Goal: Information Seeking & Learning: Learn about a topic

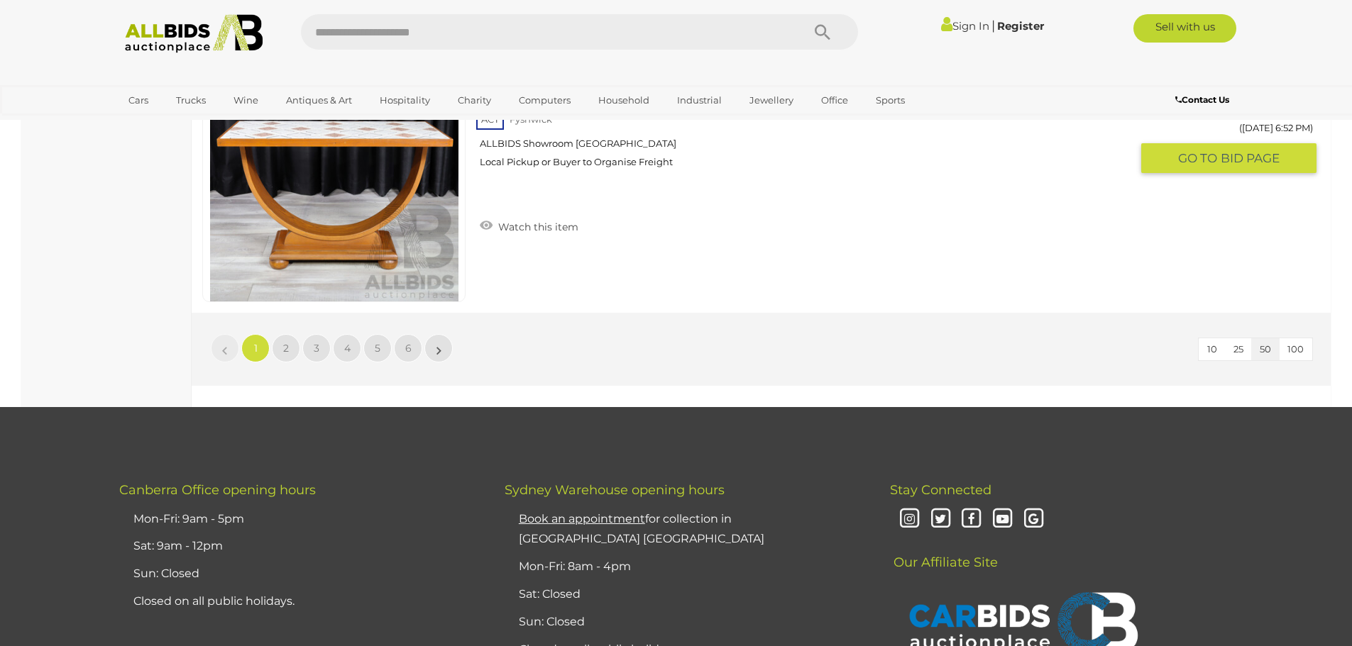
scroll to position [13555, 0]
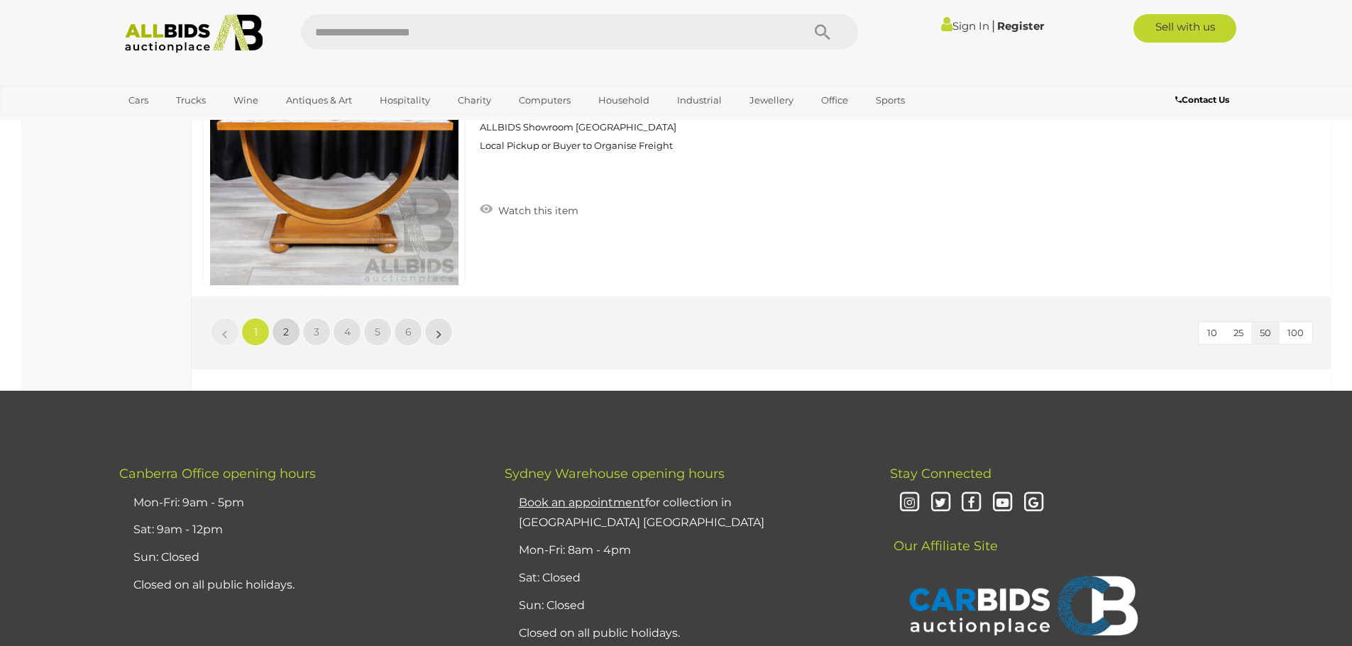
click at [290, 329] on link "2" at bounding box center [286, 332] width 28 height 28
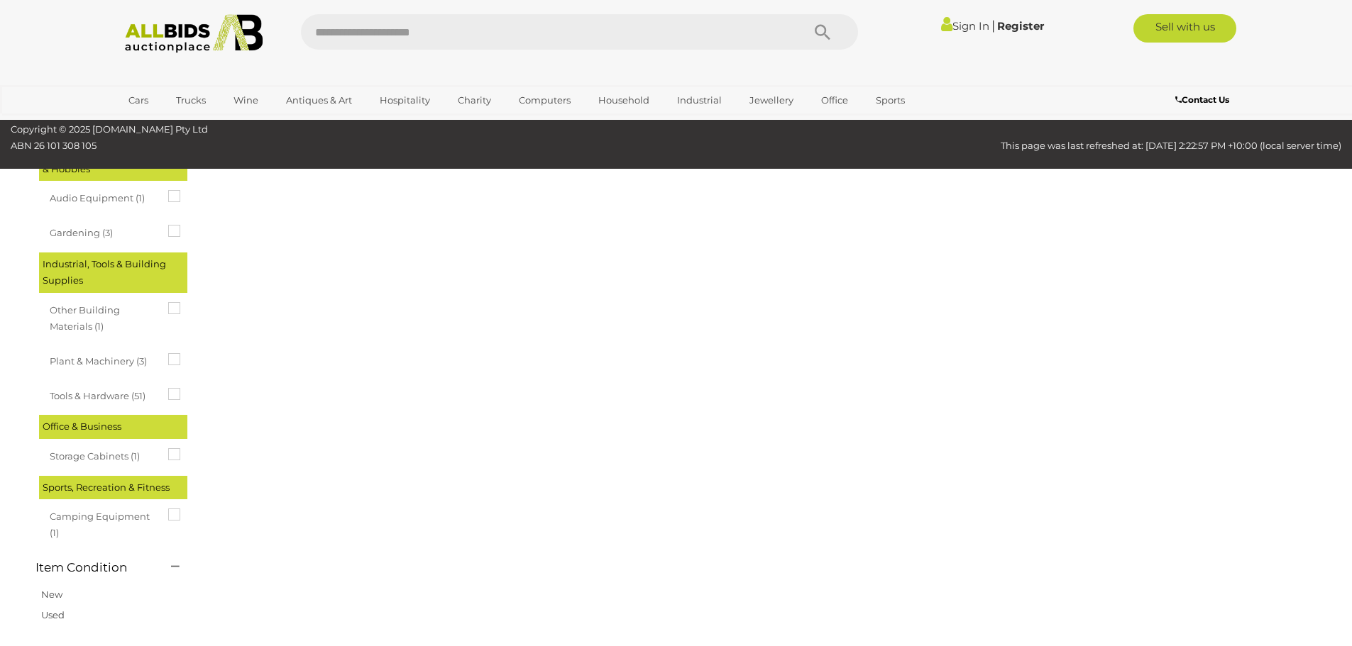
scroll to position [49, 0]
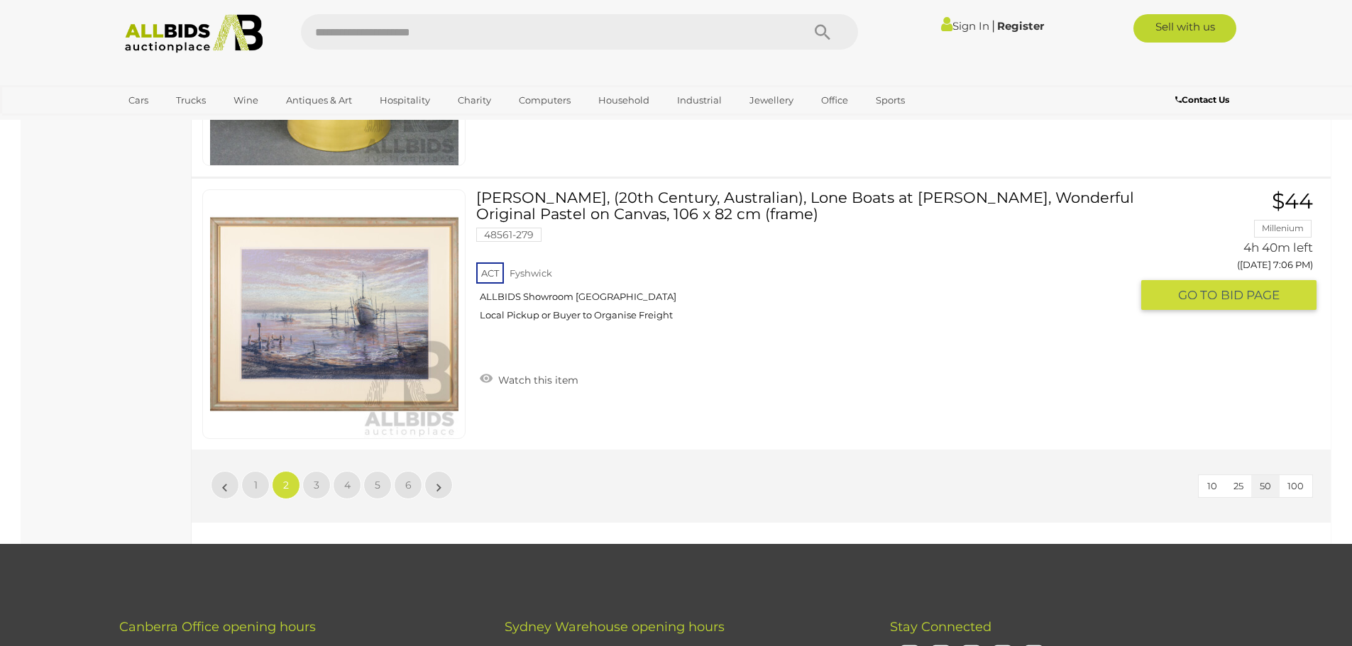
scroll to position [13554, 0]
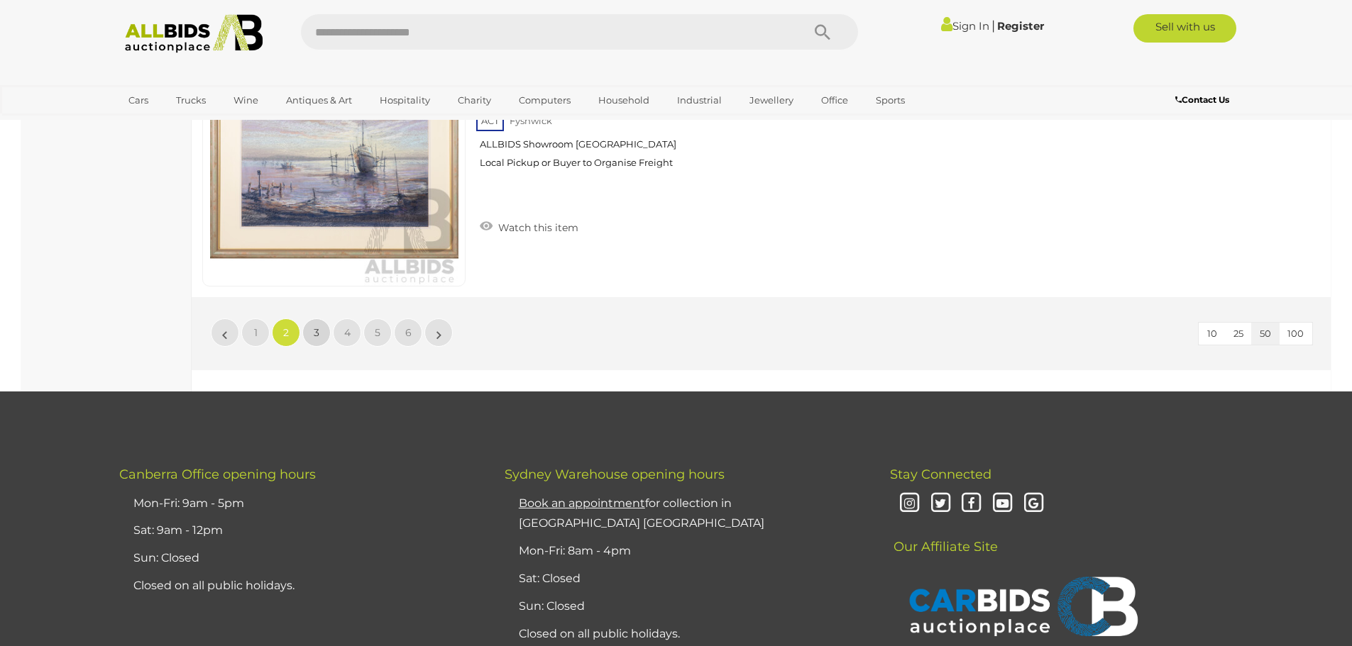
click at [317, 334] on span "3" at bounding box center [317, 332] width 6 height 13
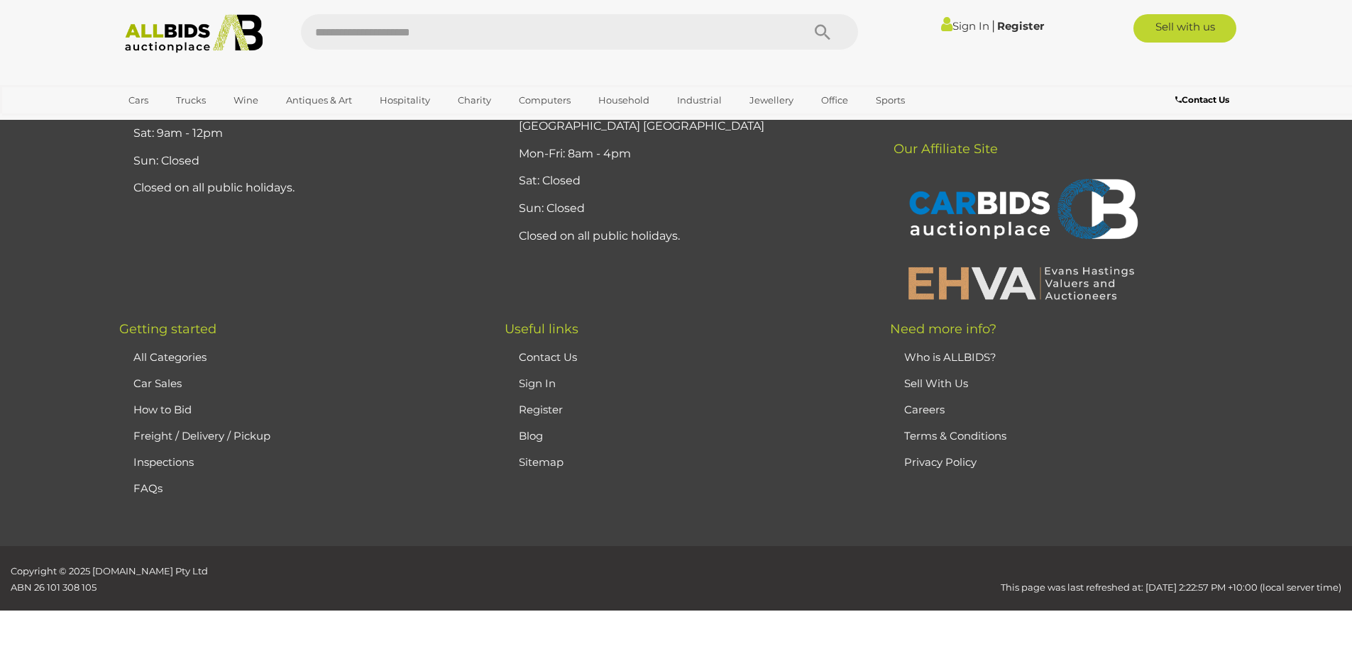
scroll to position [49, 0]
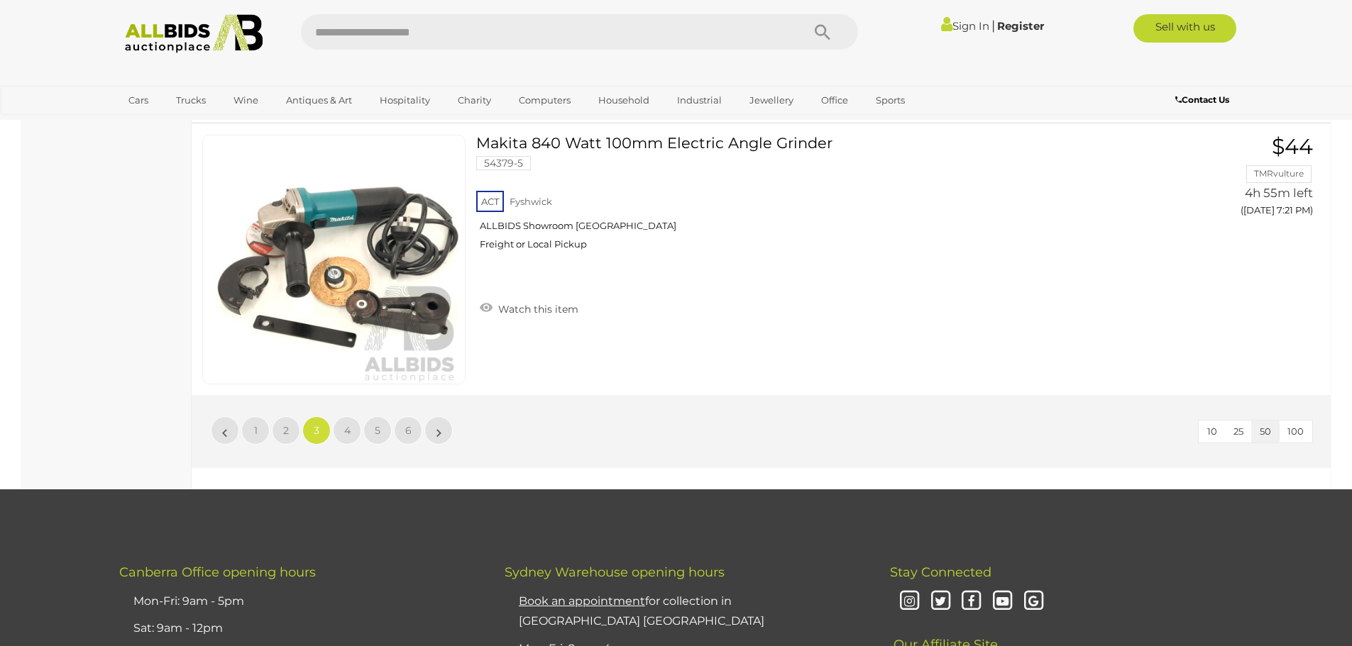
scroll to position [13461, 0]
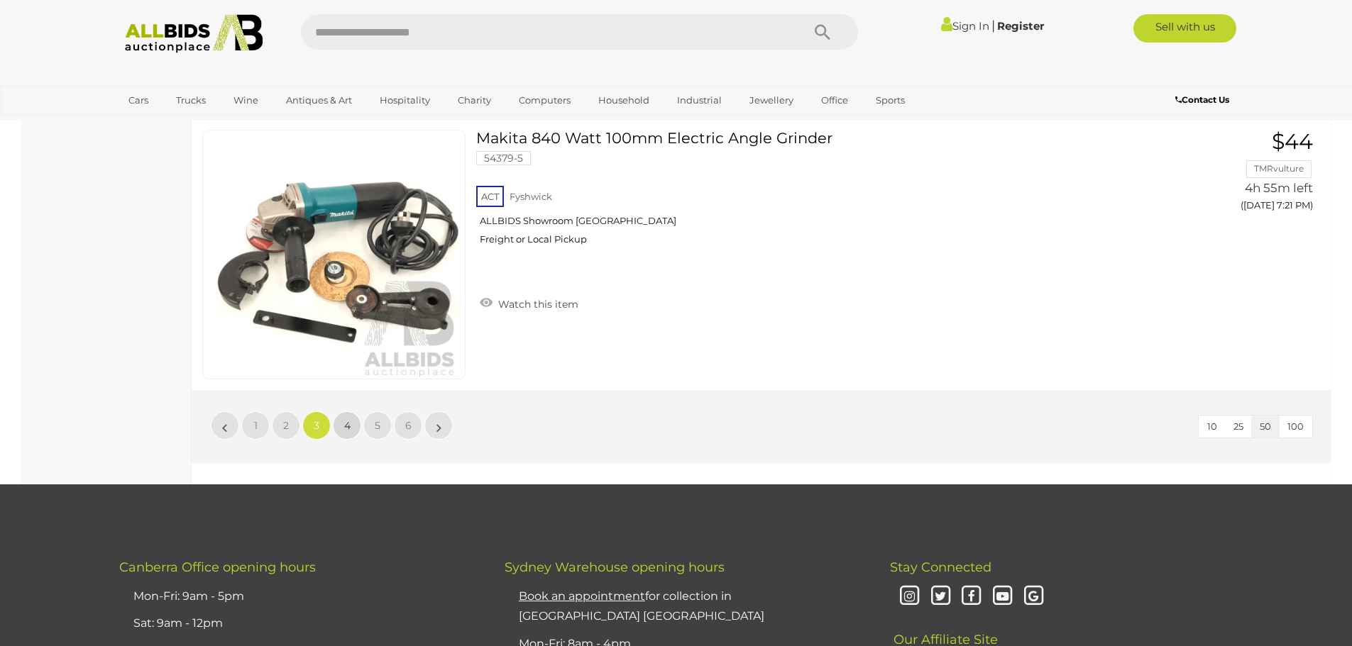
click at [349, 422] on span "4" at bounding box center [347, 425] width 6 height 13
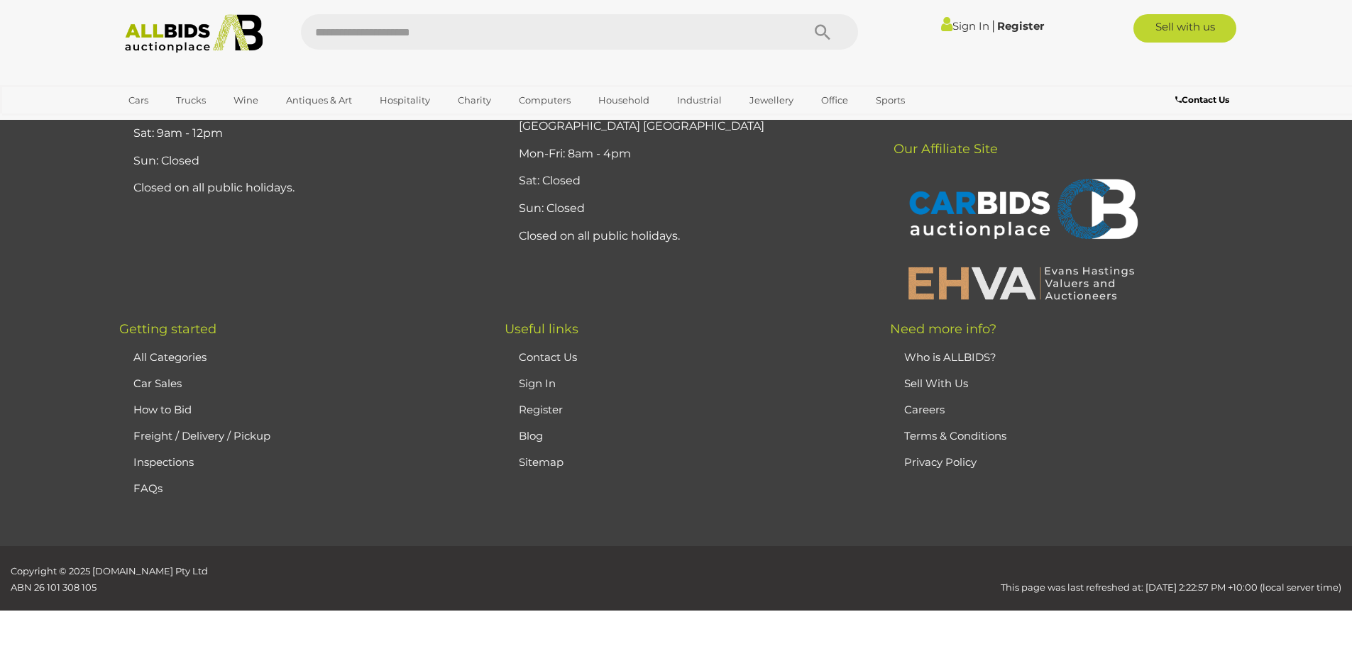
scroll to position [49, 0]
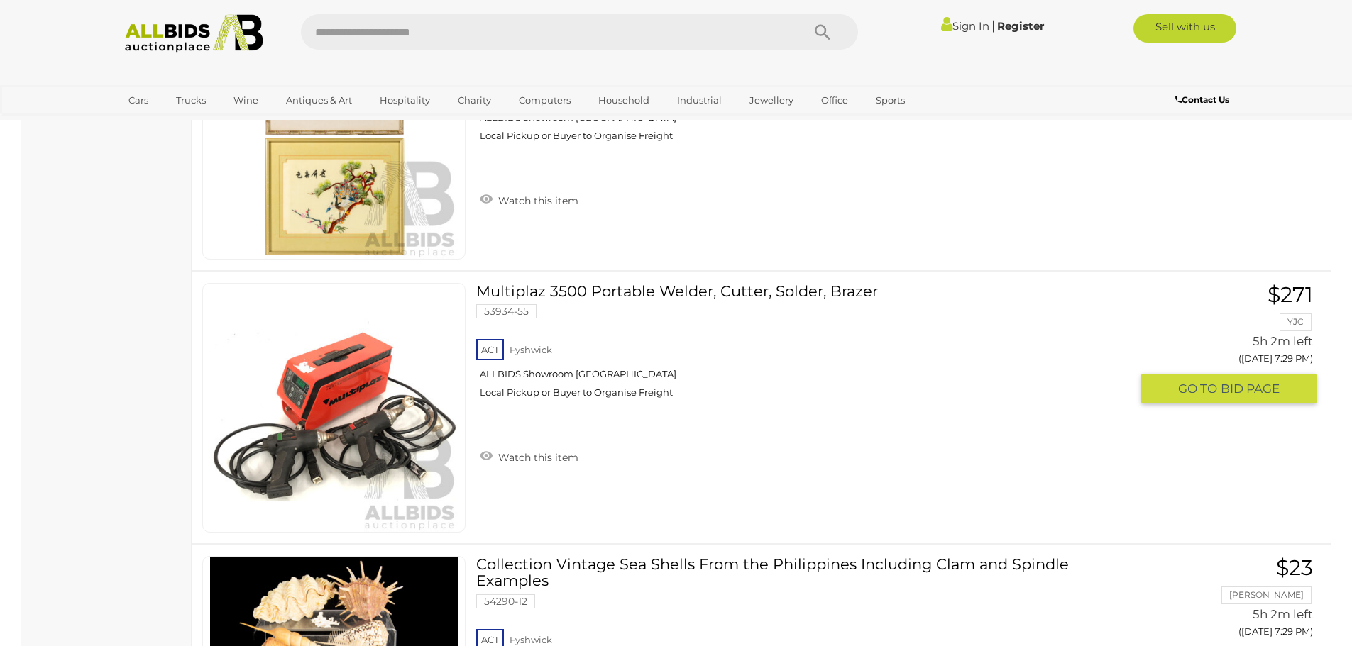
scroll to position [6223, 0]
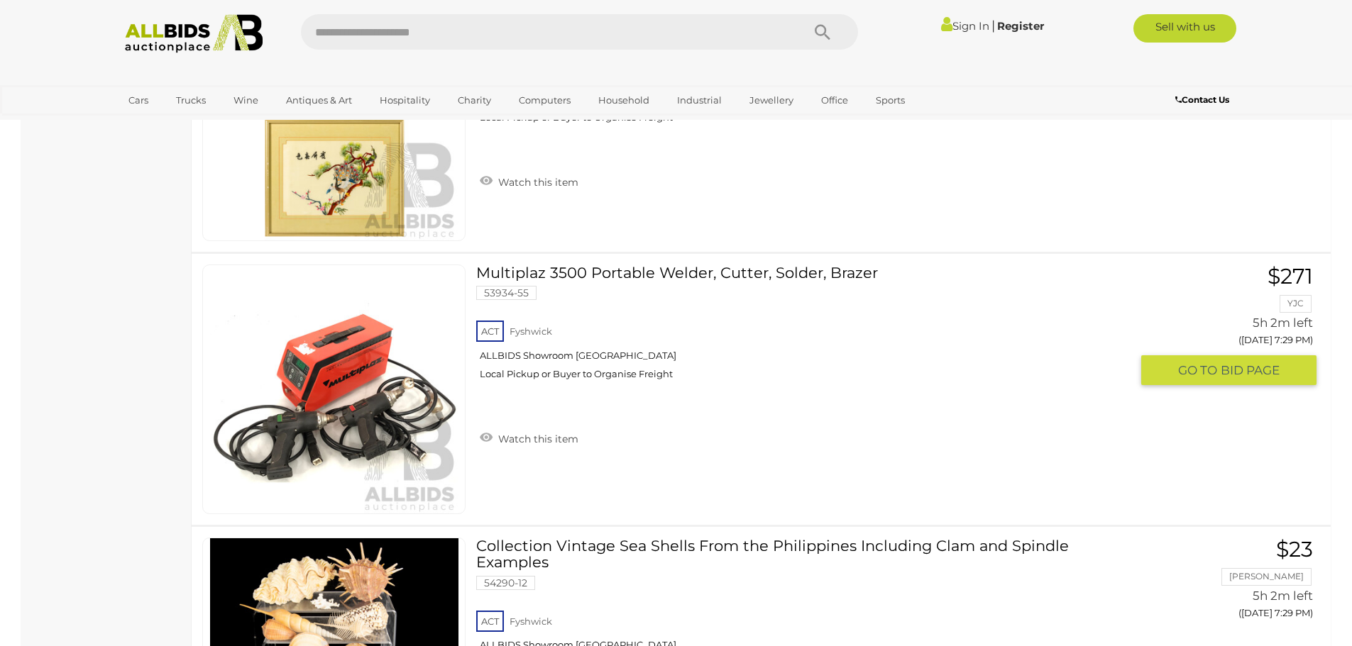
click at [656, 265] on link "Multiplaz 3500 Portable Welder, Cutter, Solder, Brazer 53934-55 ACT Fyshwick" at bounding box center [808, 328] width 643 height 126
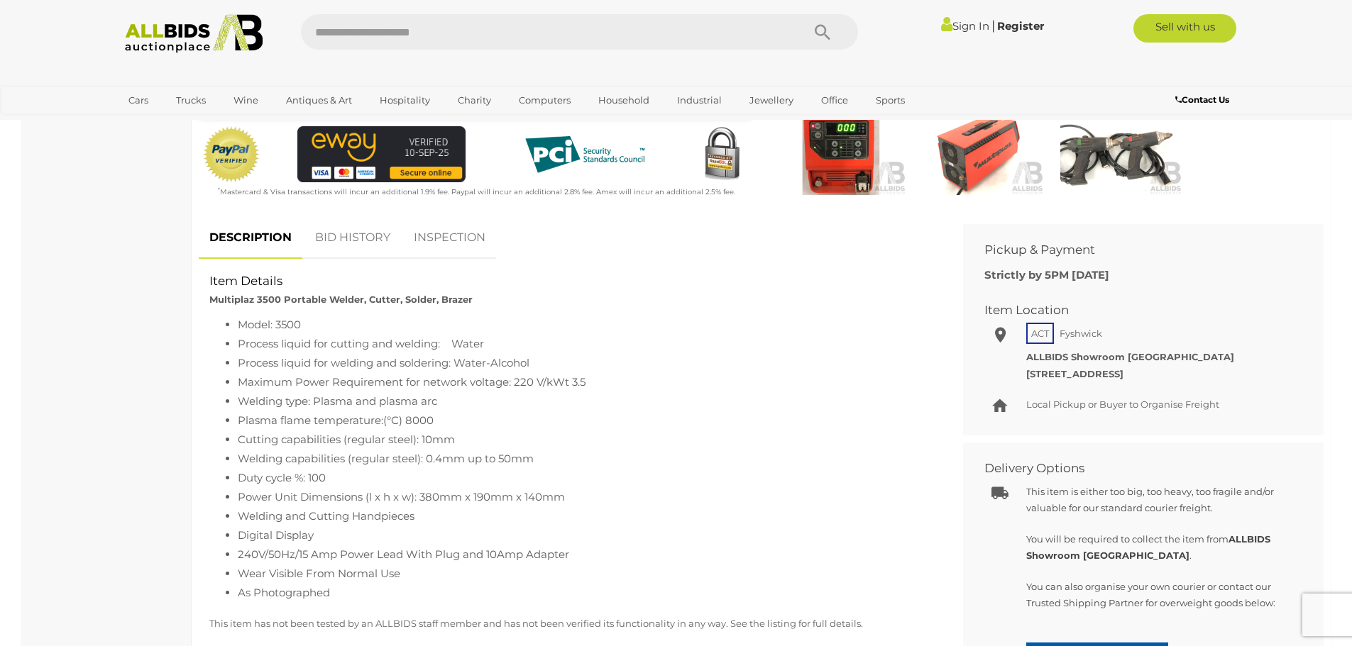
scroll to position [497, 0]
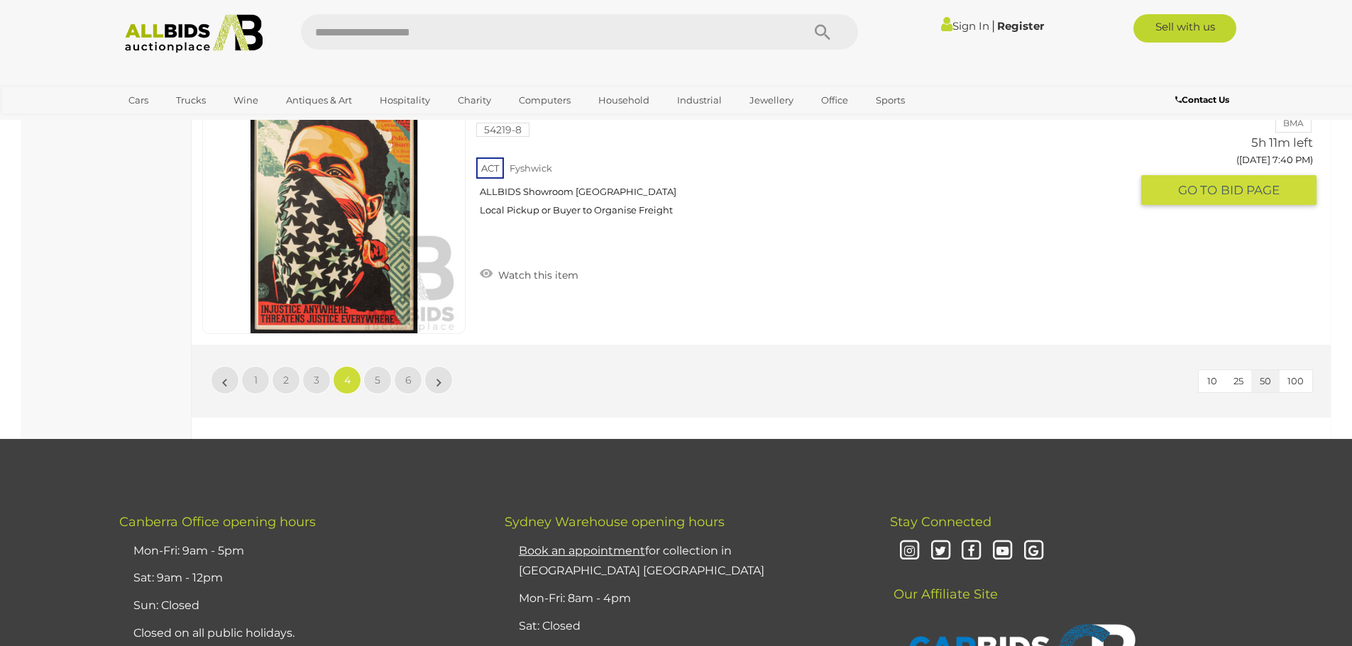
scroll to position [13532, 0]
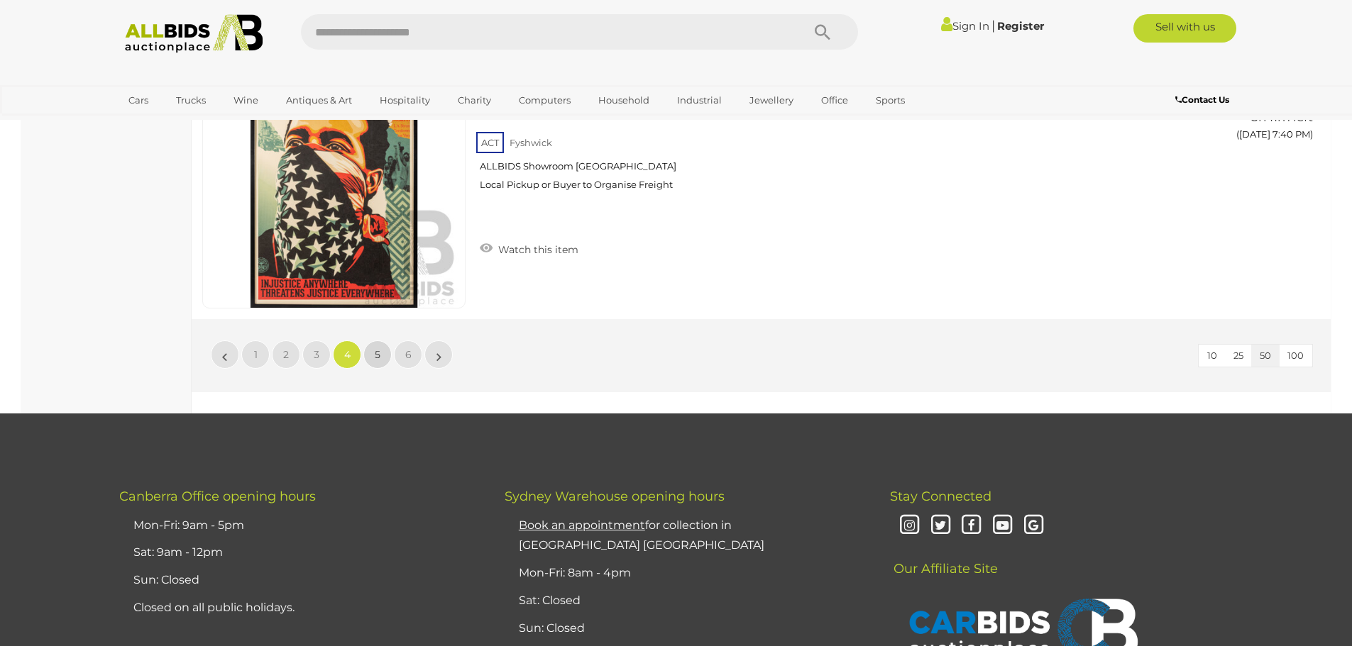
click at [380, 359] on link "5" at bounding box center [377, 355] width 28 height 28
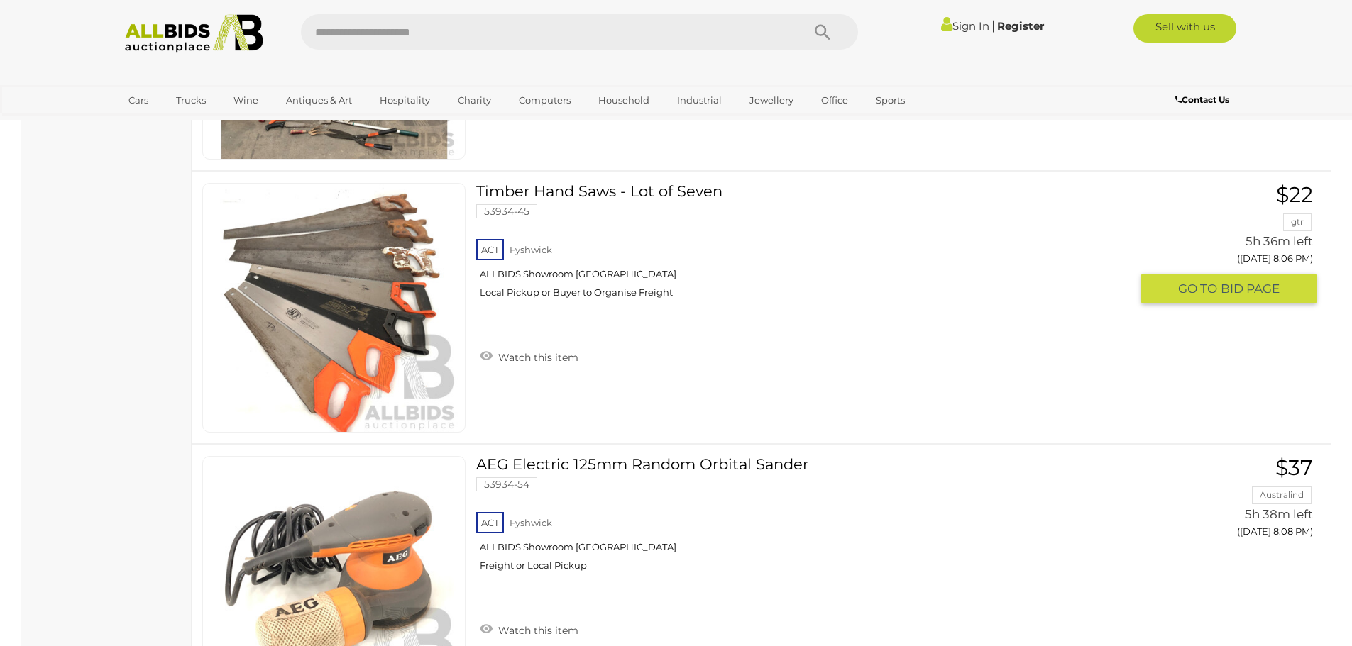
scroll to position [6507, 0]
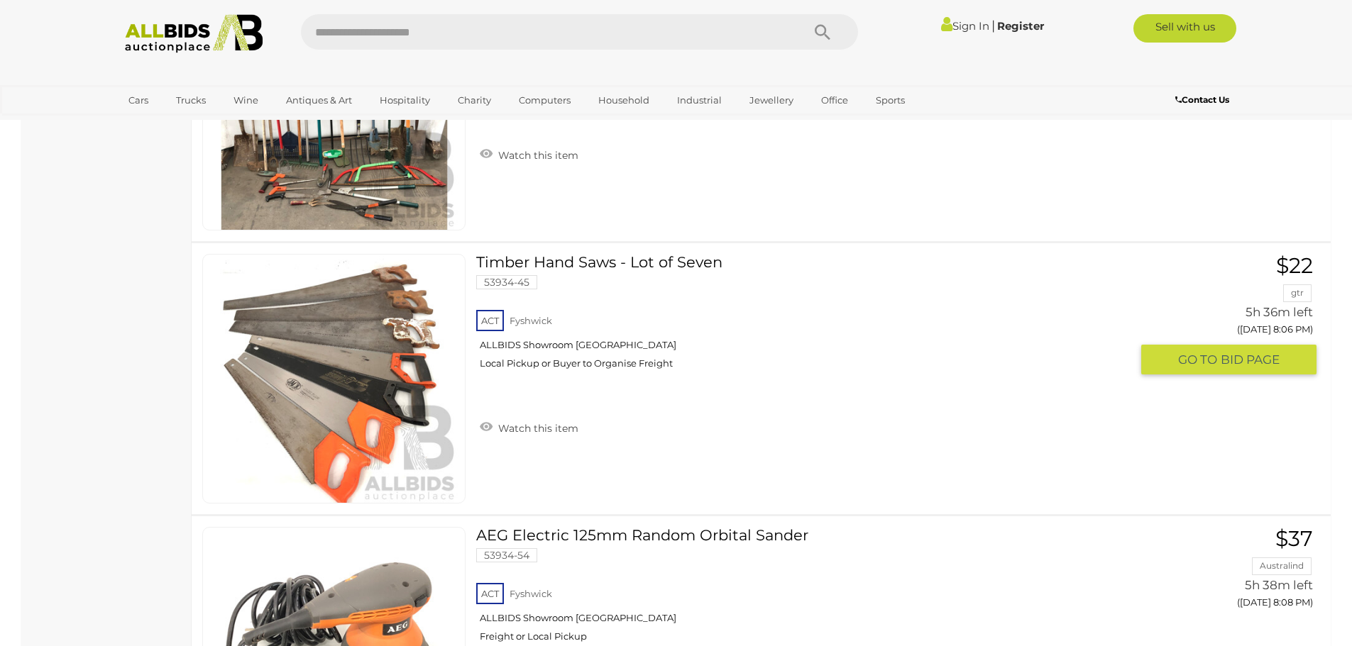
click at [585, 261] on link "Timber Hand Saws - Lot of Seven 53934-45 ACT Fyshwick ALLBIDS Showroom Fyshwick" at bounding box center [808, 317] width 643 height 126
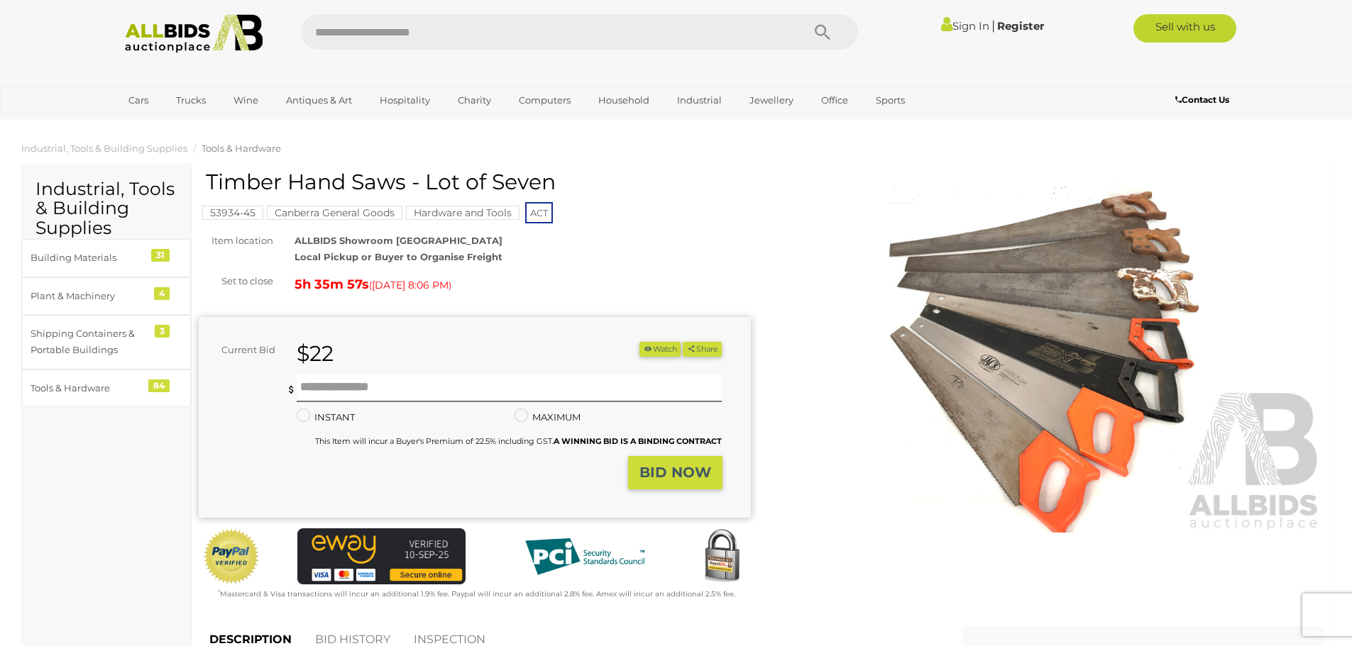
click at [999, 373] on img at bounding box center [1048, 355] width 552 height 356
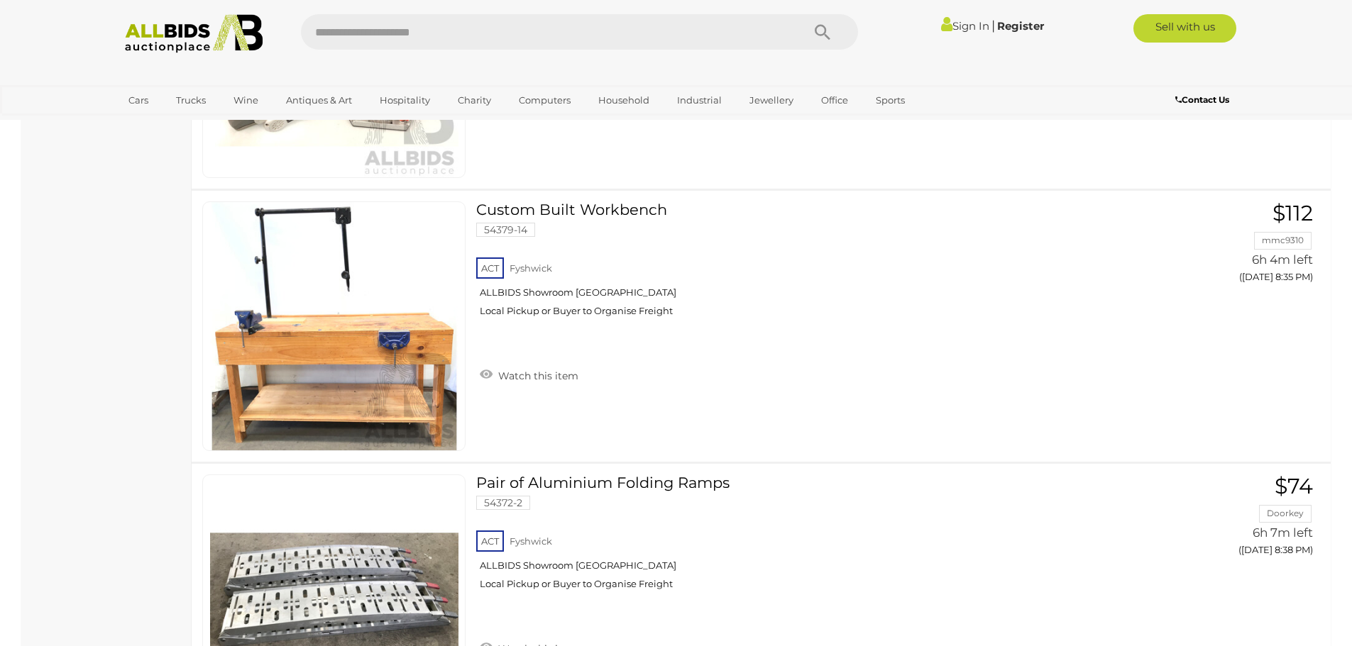
scroll to position [9842, 0]
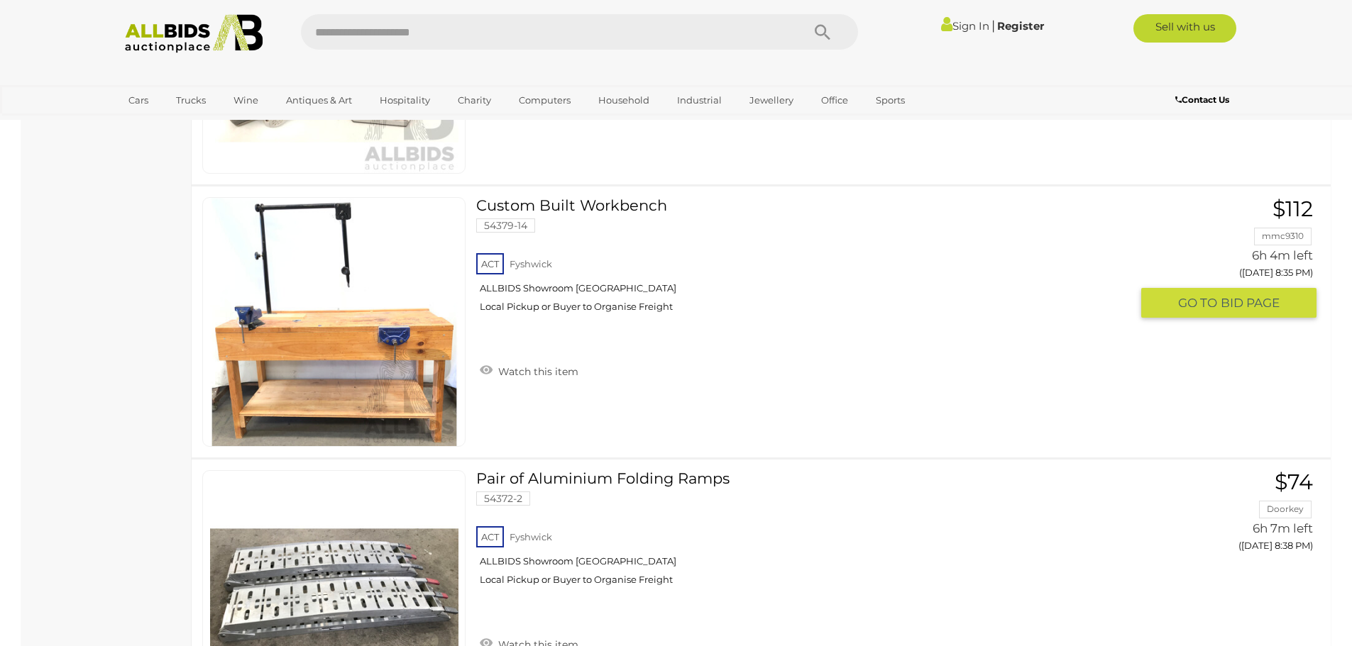
click at [586, 206] on link "Custom Built Workbench 54379-14 ACT Fyshwick ALLBIDS Showroom Fyshwick" at bounding box center [808, 260] width 643 height 126
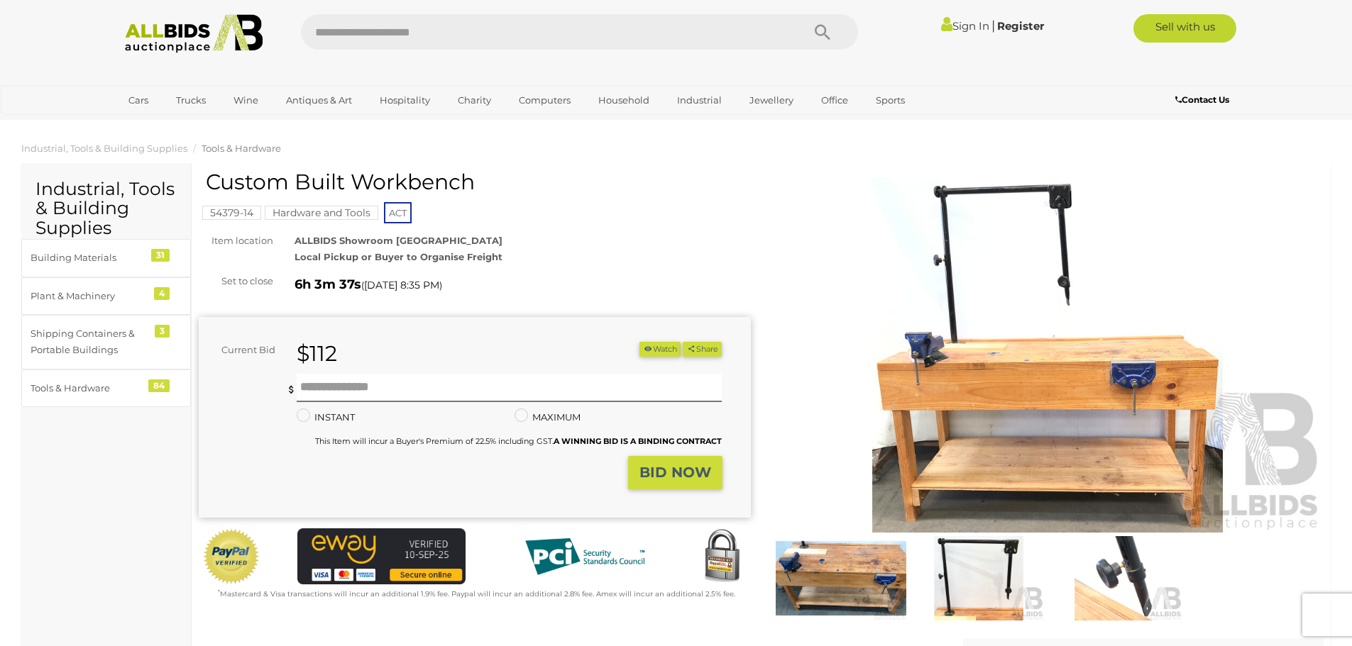
click at [1056, 386] on img at bounding box center [1048, 355] width 552 height 356
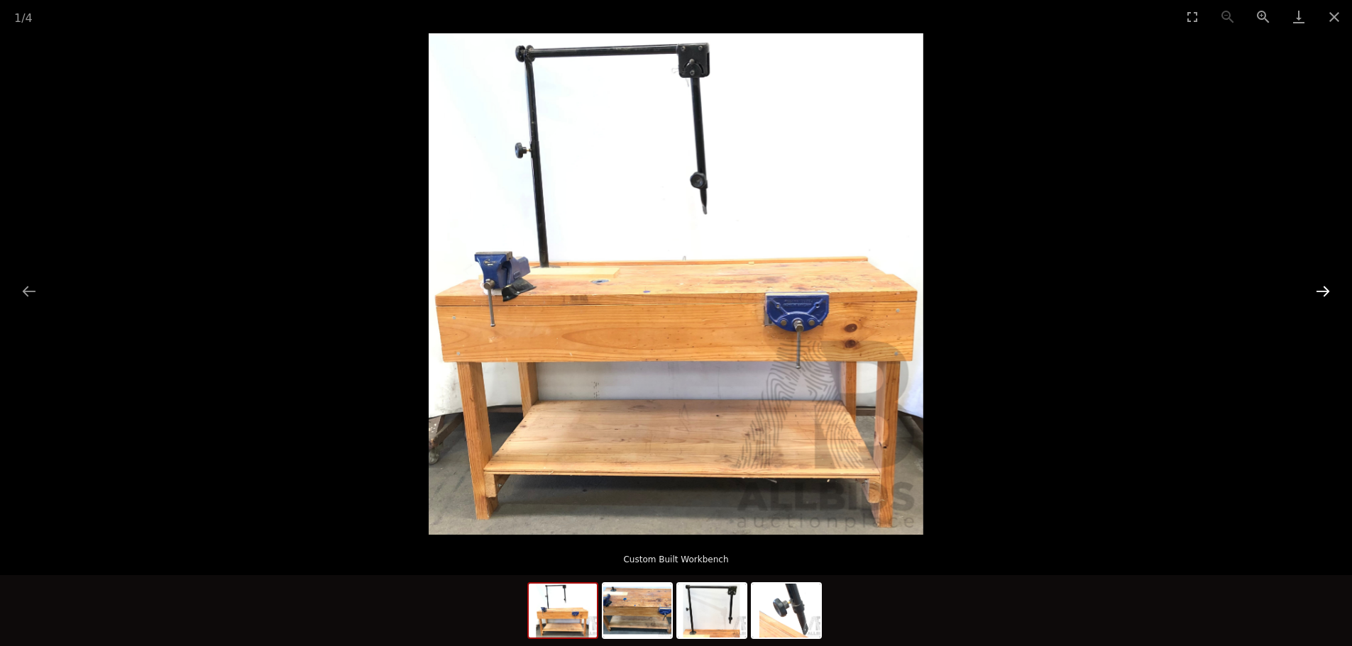
click at [1325, 293] on button "Next slide" at bounding box center [1323, 291] width 30 height 28
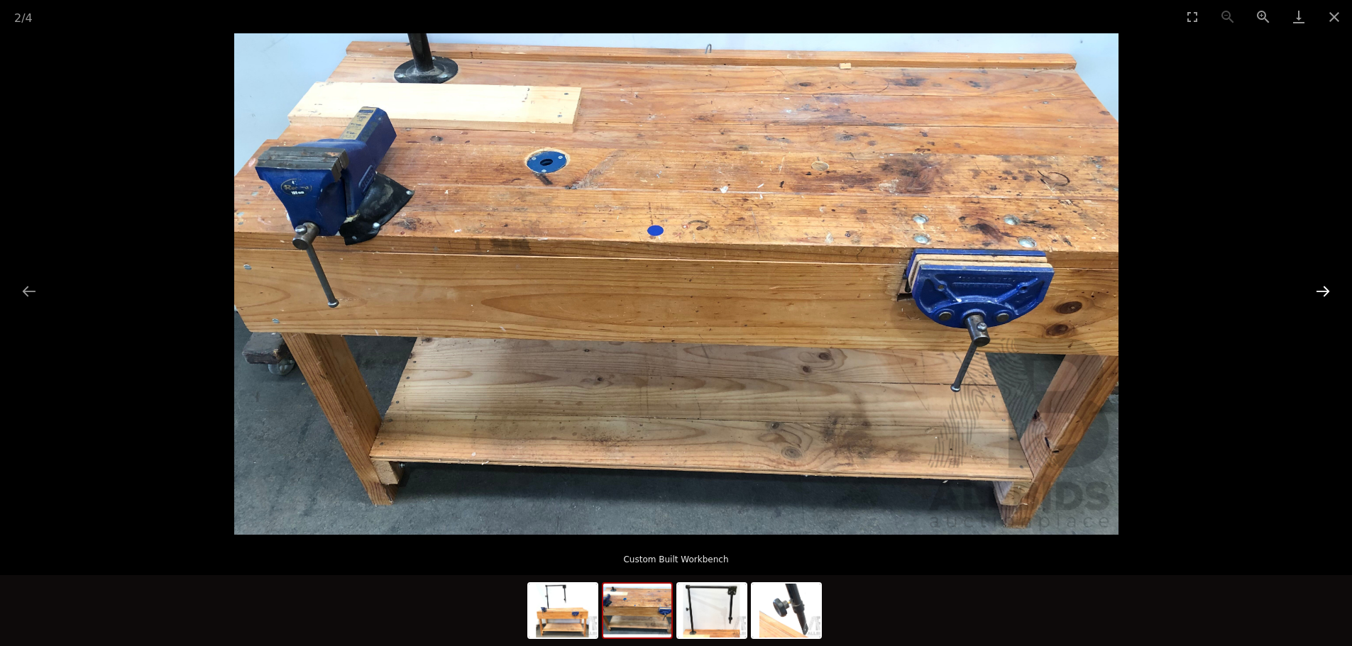
click at [1323, 287] on button "Next slide" at bounding box center [1323, 291] width 30 height 28
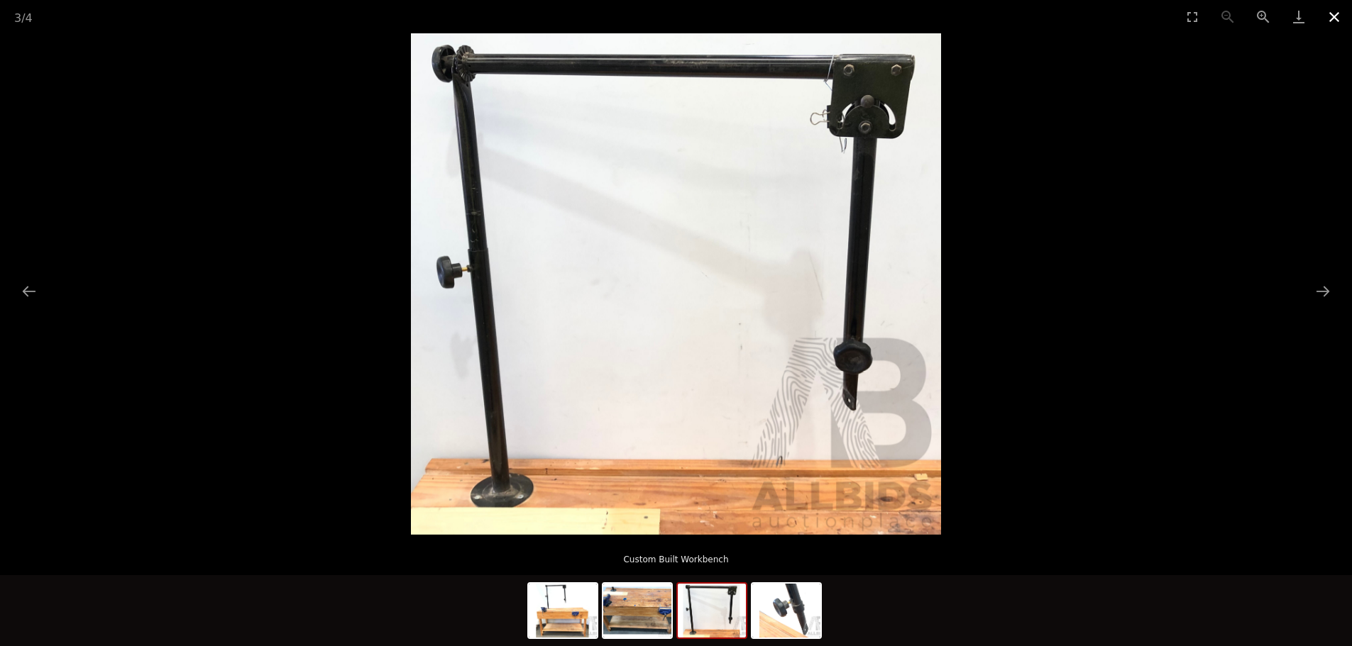
click at [1334, 21] on button "Close gallery" at bounding box center [1333, 16] width 35 height 33
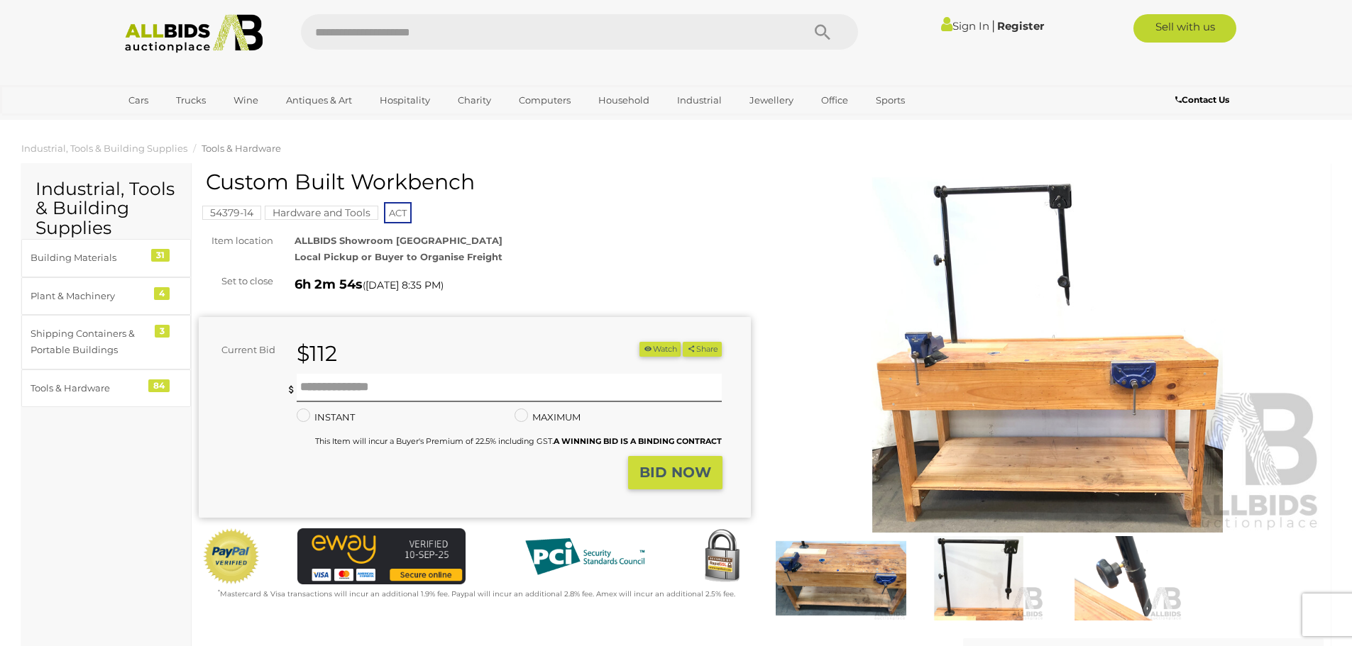
drag, startPoint x: 1334, startPoint y: 22, endPoint x: 1335, endPoint y: 148, distance: 126.3
click at [1140, 598] on img at bounding box center [1116, 578] width 131 height 84
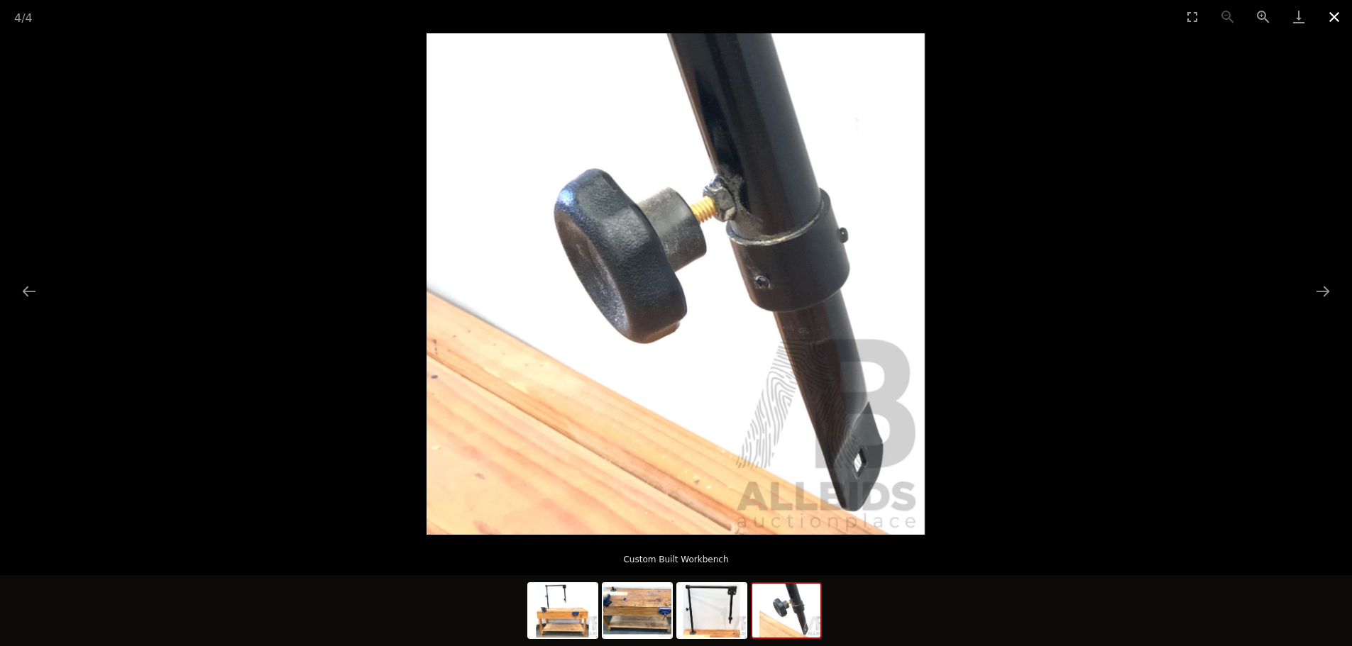
click at [1336, 15] on button "Close gallery" at bounding box center [1333, 16] width 35 height 33
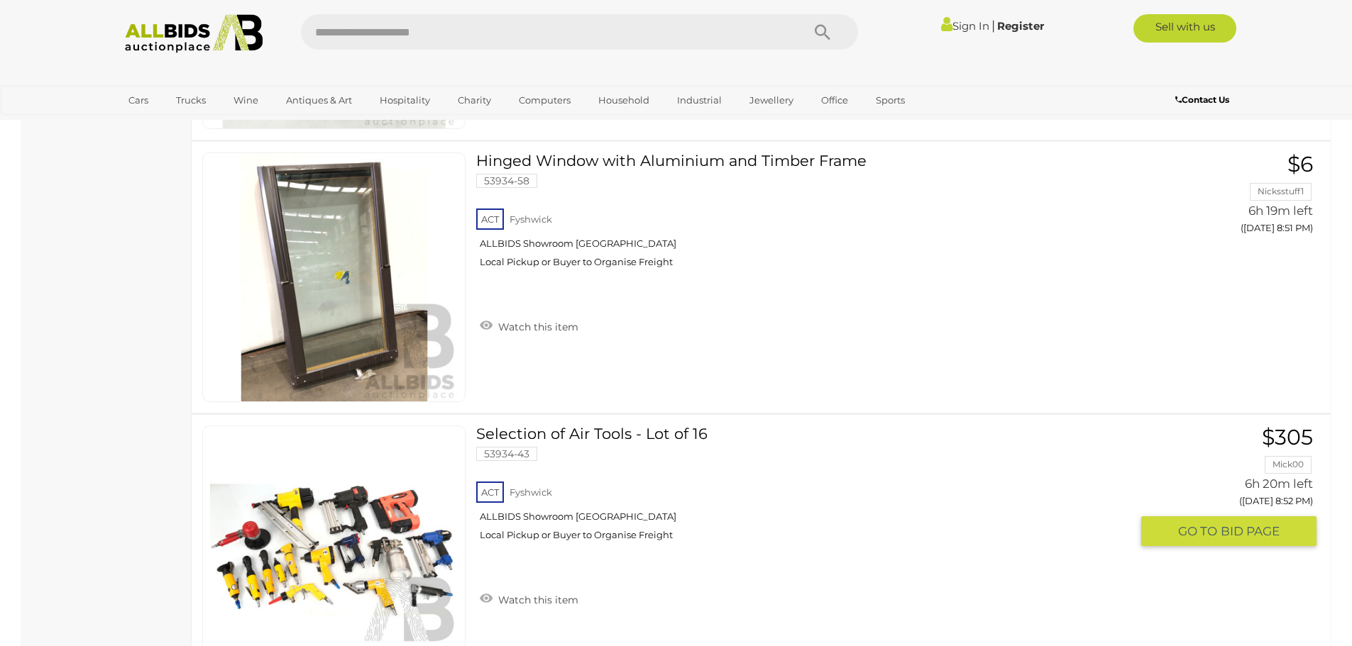
scroll to position [11261, 0]
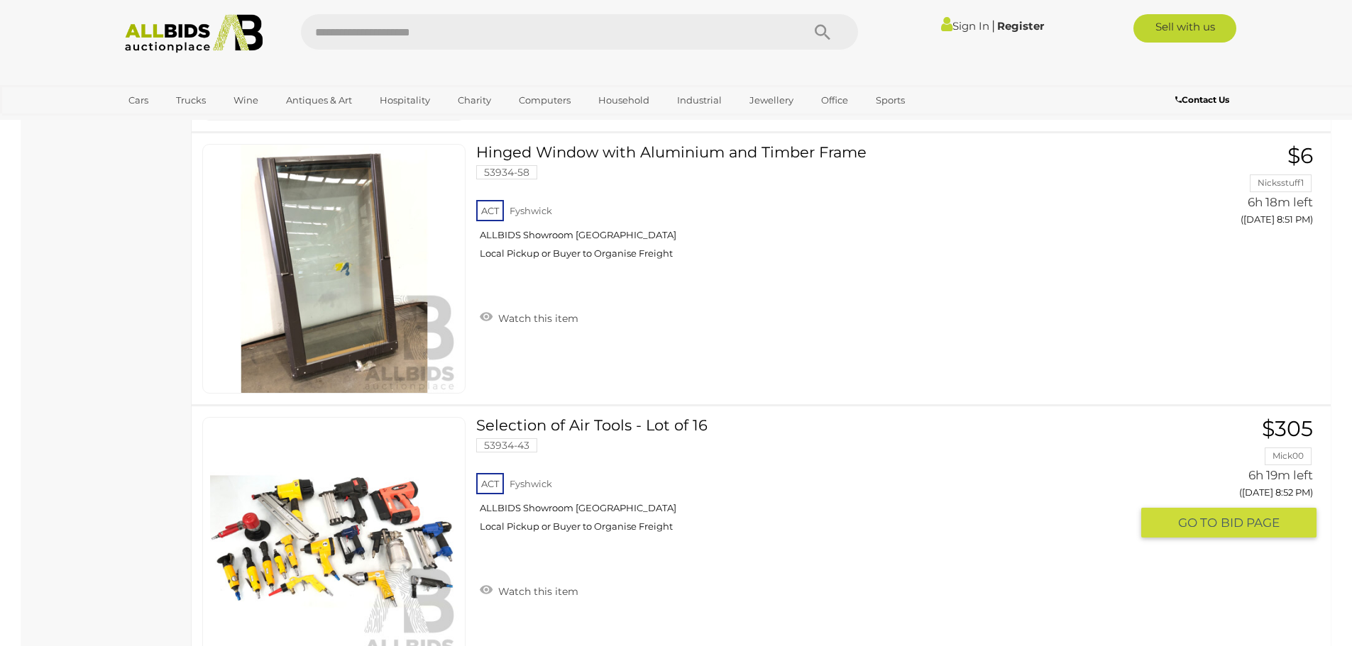
click at [656, 431] on link "Selection of Air Tools - Lot of 16 53934-43 ACT Fyshwick ALLBIDS Showroom [GEOG…" at bounding box center [808, 480] width 643 height 126
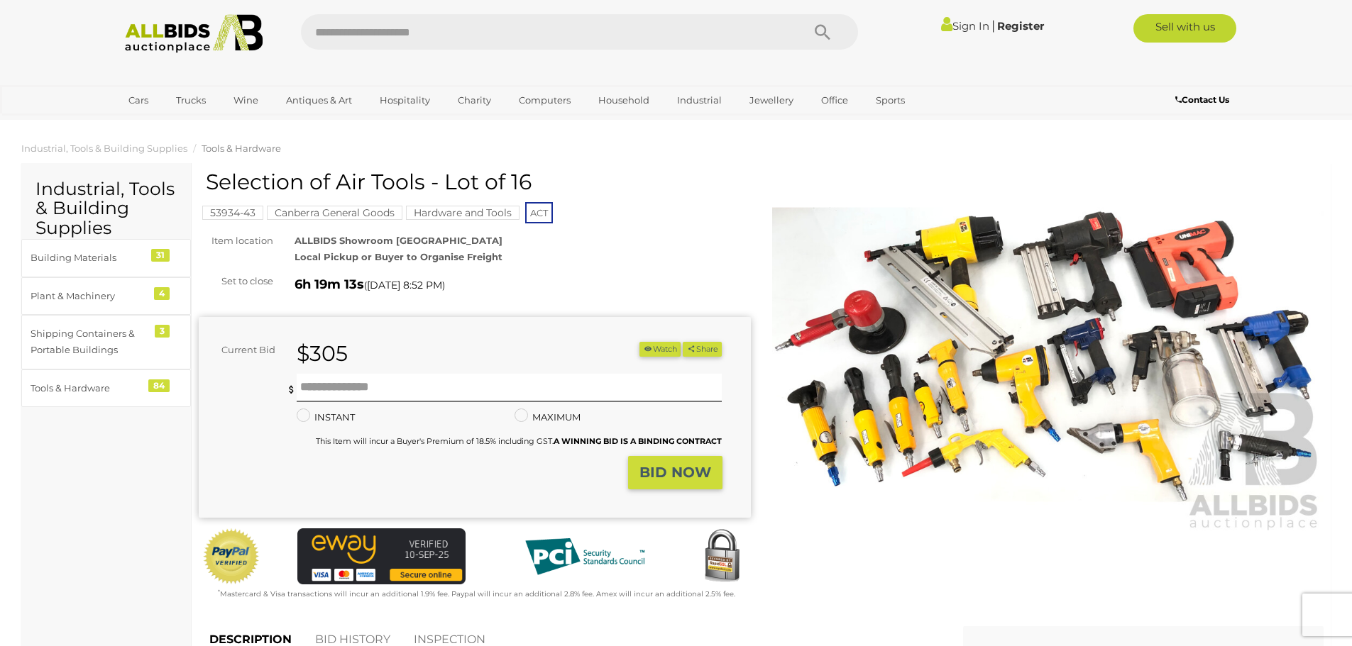
click at [1189, 268] on img at bounding box center [1048, 355] width 552 height 356
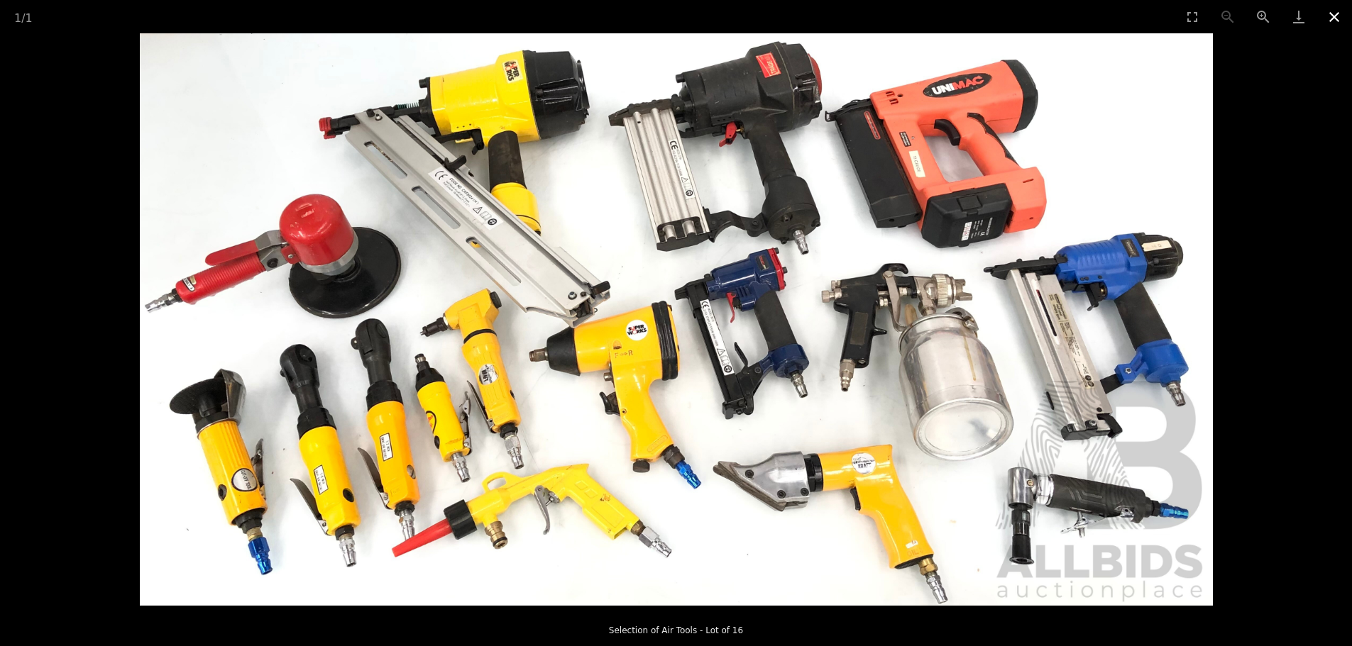
click at [1332, 17] on button "Close gallery" at bounding box center [1333, 16] width 35 height 33
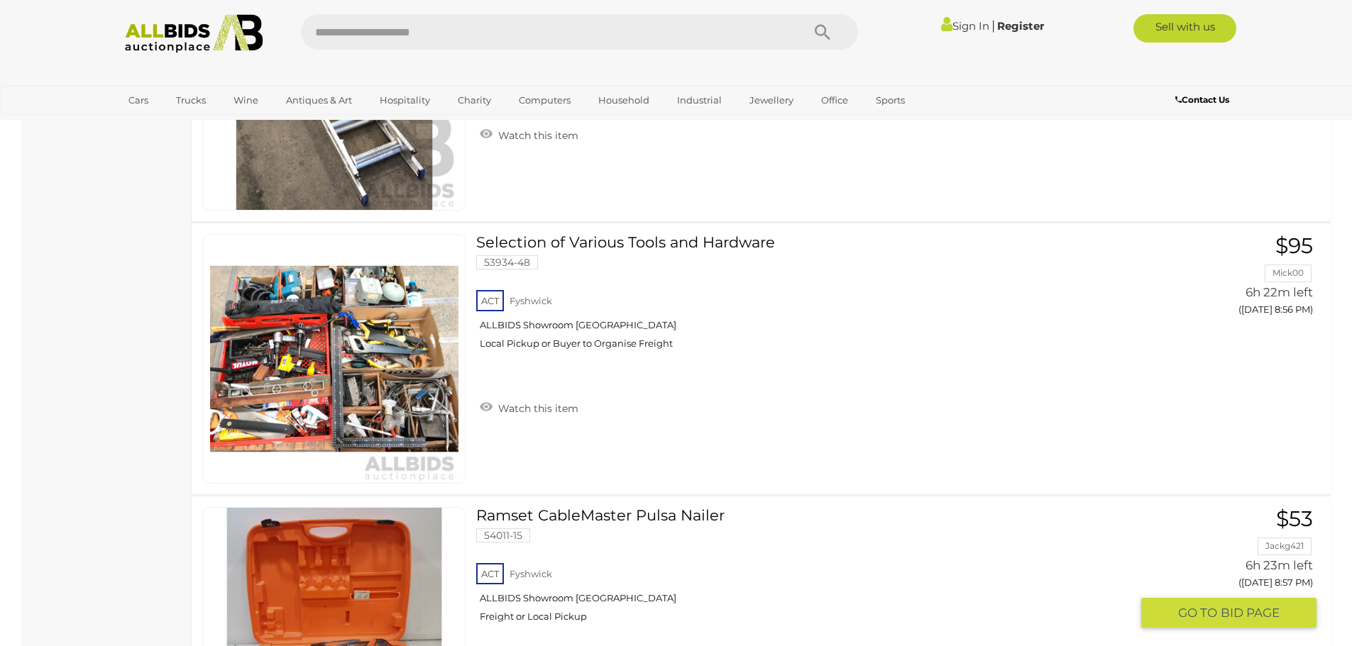
scroll to position [12255, 0]
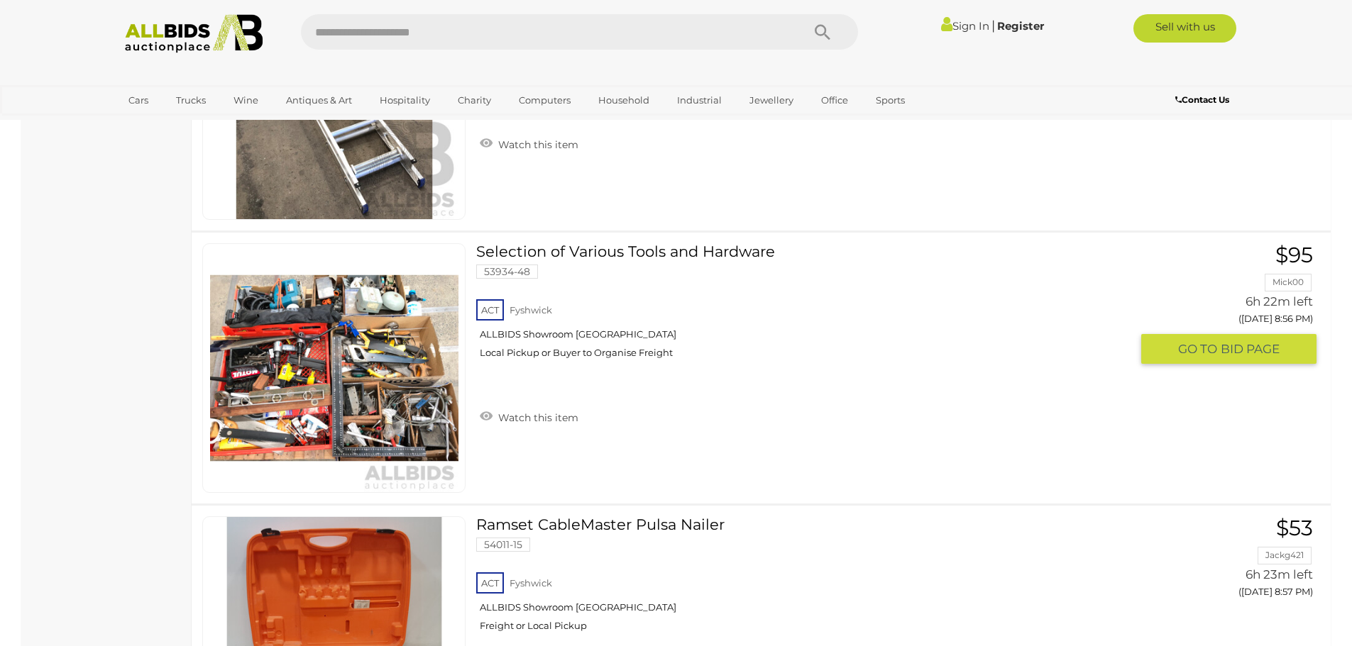
click at [626, 251] on link "Selection of Various Tools and Hardware 53934-48 ACT Fyshwick ALLBIDS Showroom …" at bounding box center [808, 306] width 643 height 126
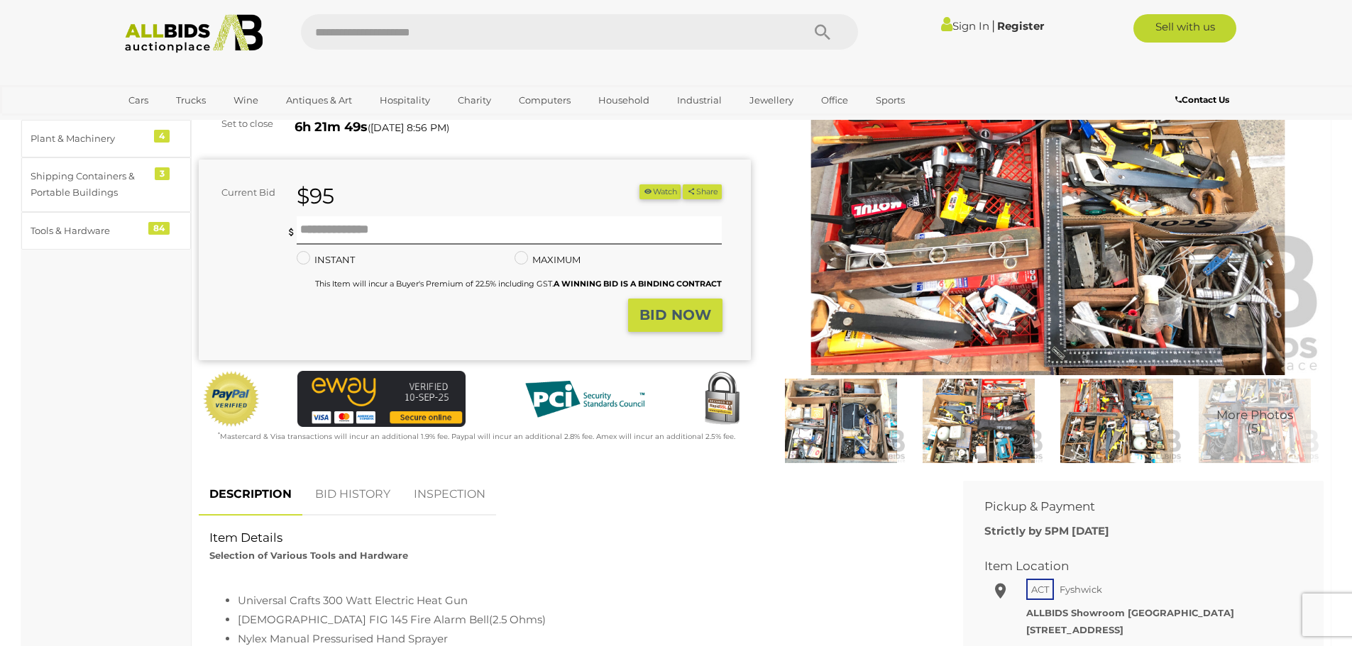
scroll to position [71, 0]
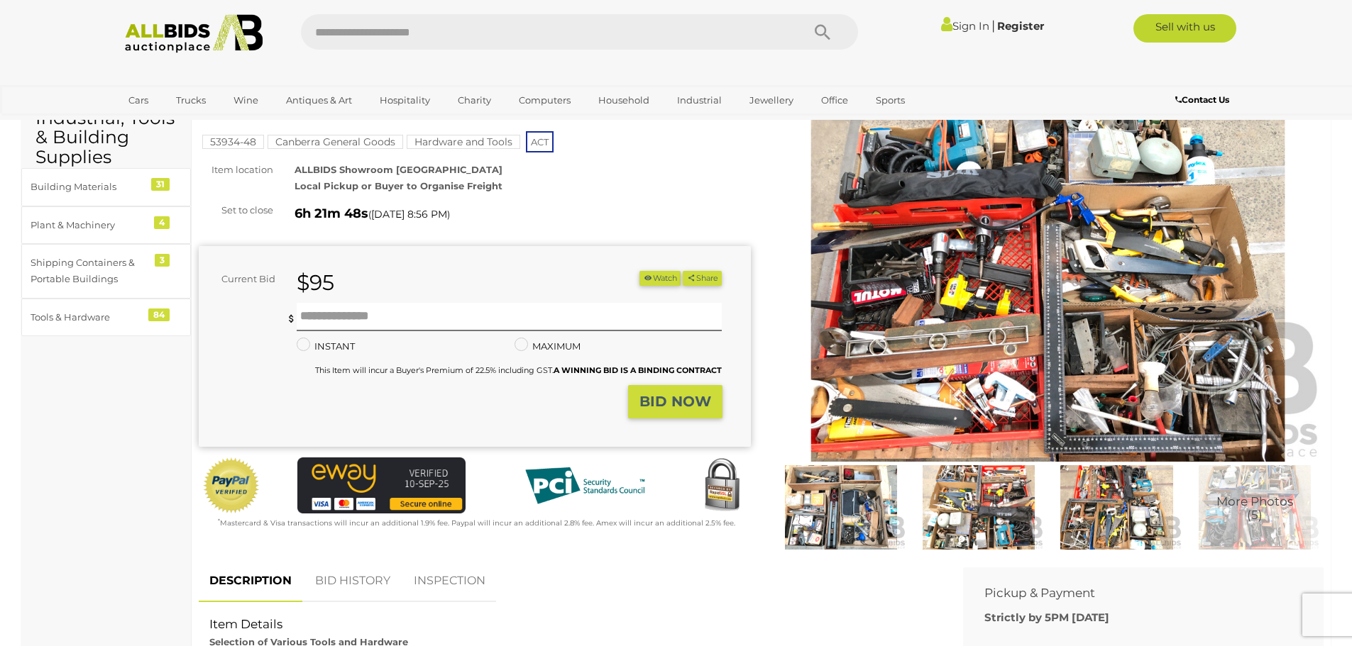
click at [1021, 346] on img at bounding box center [1048, 284] width 552 height 356
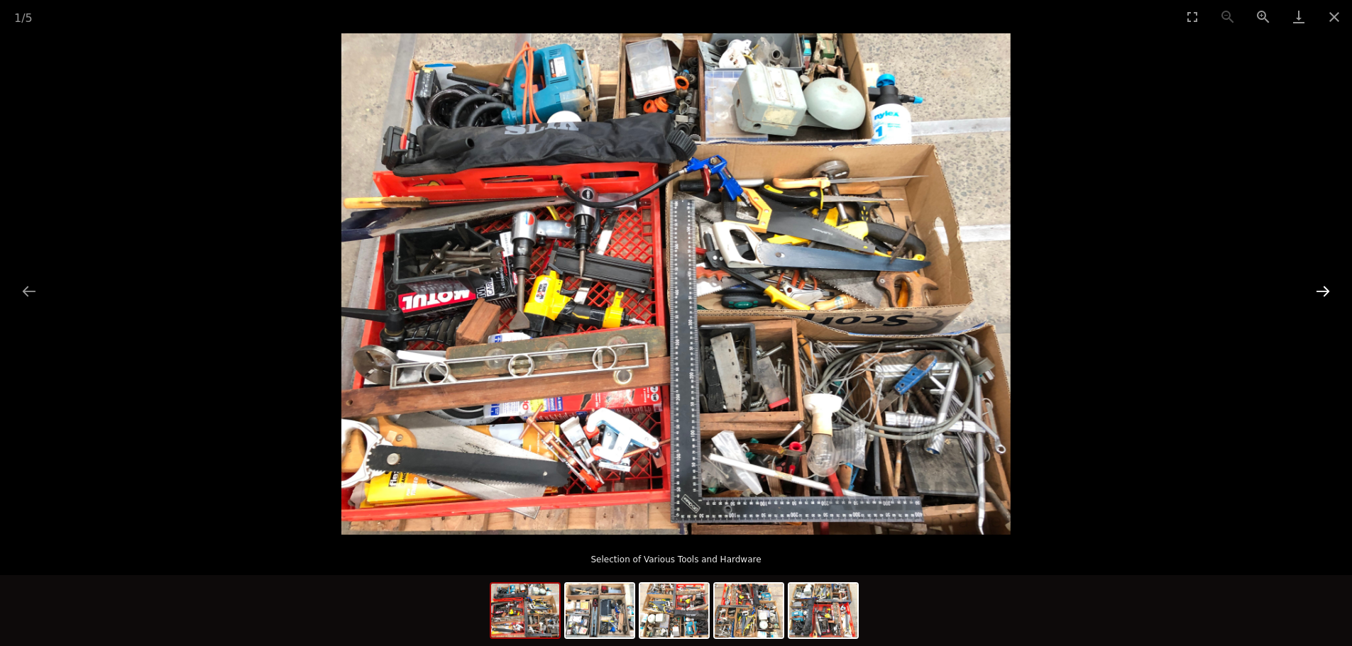
click at [1321, 292] on button "Next slide" at bounding box center [1323, 291] width 30 height 28
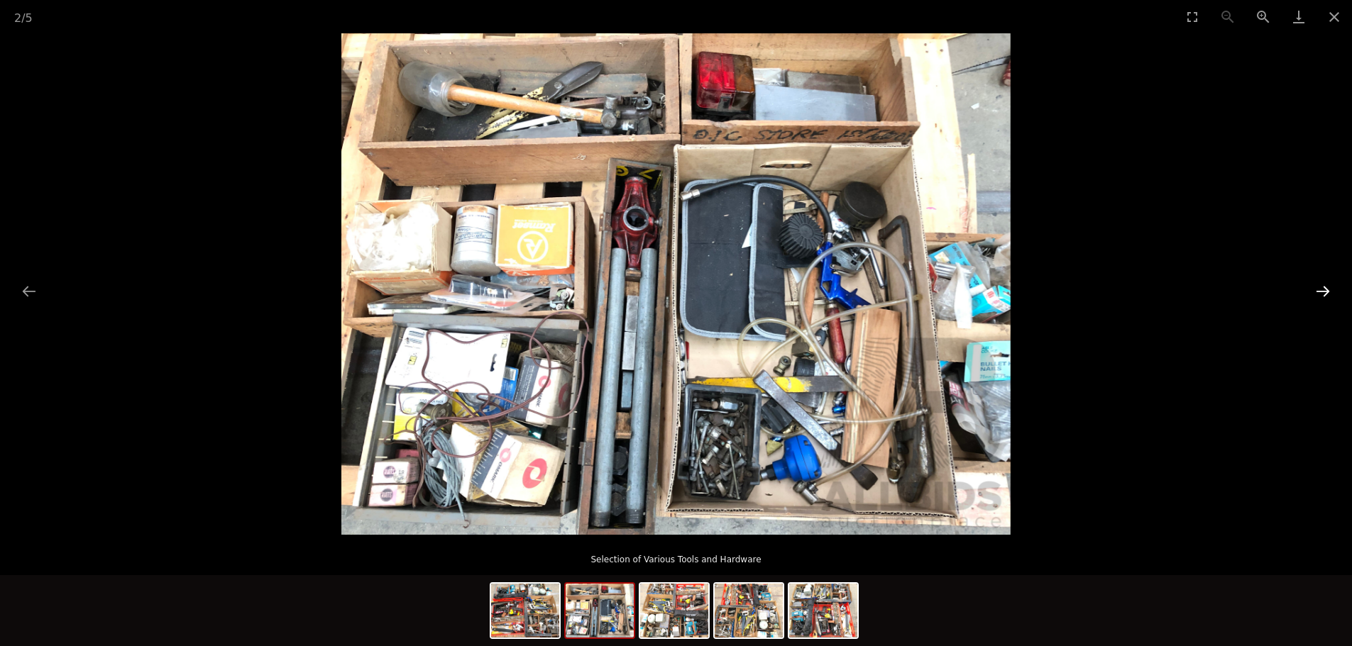
click at [1323, 292] on button "Next slide" at bounding box center [1323, 291] width 30 height 28
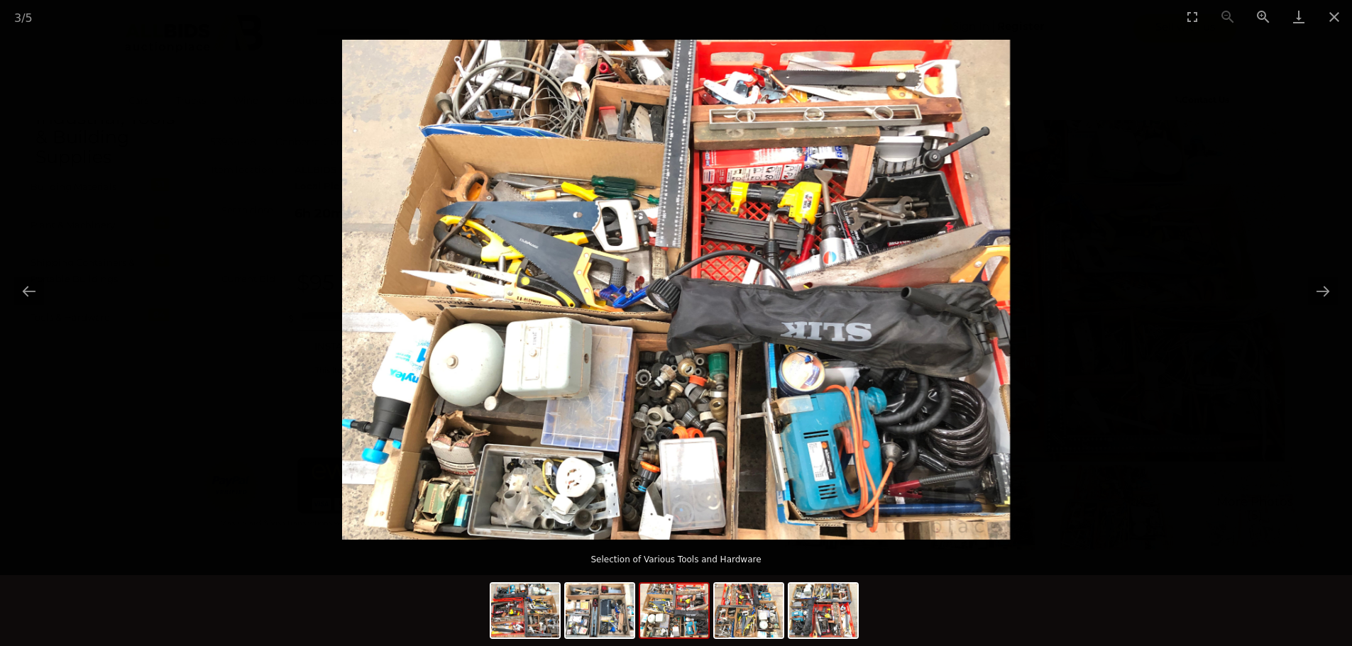
drag, startPoint x: 765, startPoint y: 218, endPoint x: 752, endPoint y: 224, distance: 14.6
click at [752, 224] on img at bounding box center [676, 290] width 668 height 501
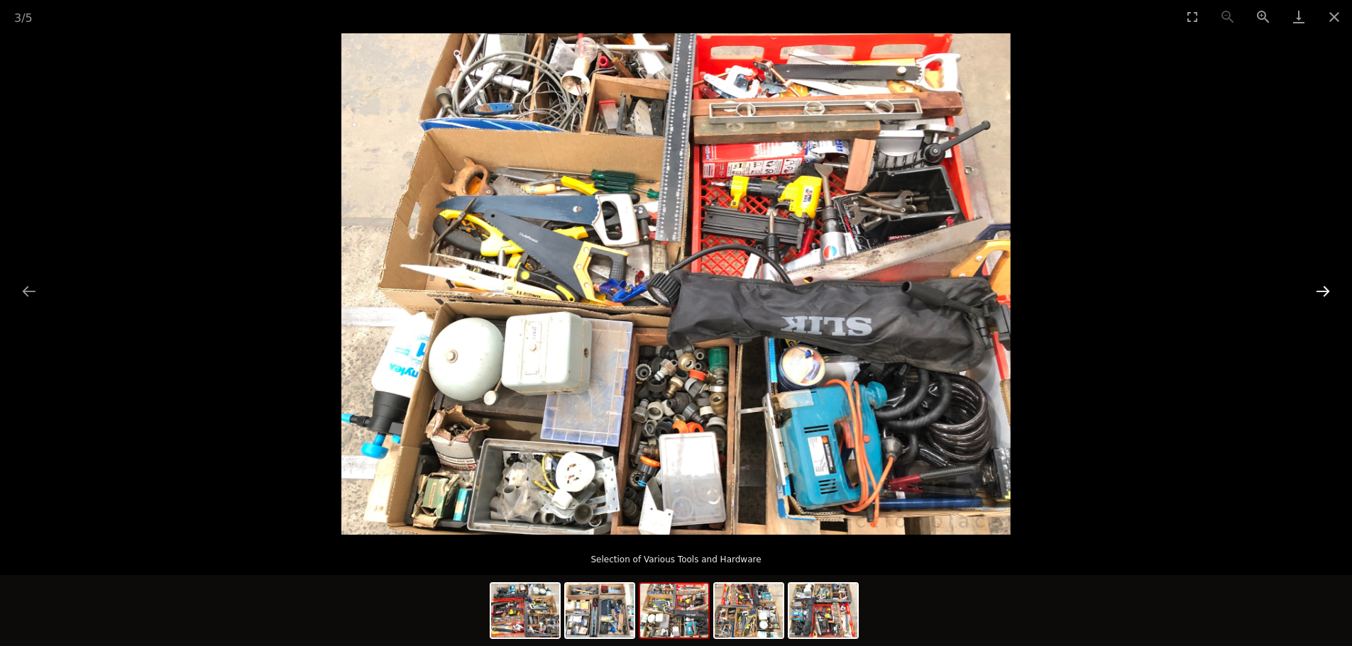
click at [1321, 290] on button "Next slide" at bounding box center [1323, 291] width 30 height 28
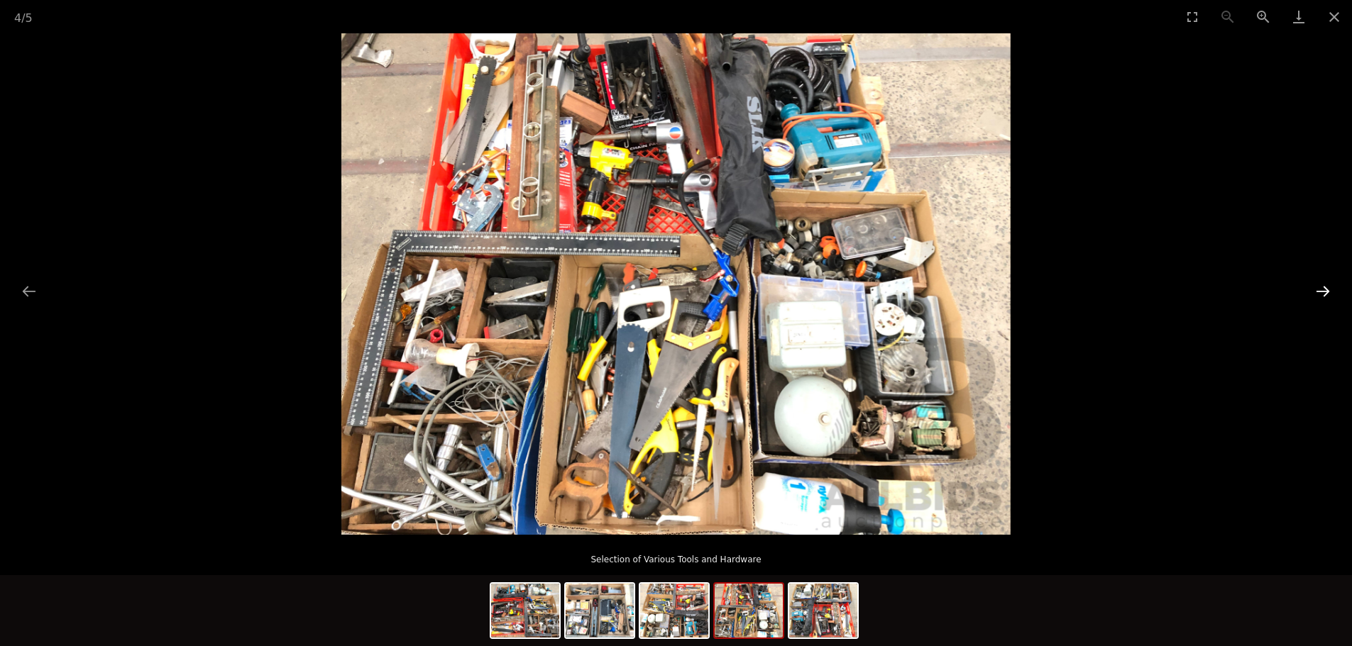
click at [1323, 290] on button "Next slide" at bounding box center [1323, 291] width 30 height 28
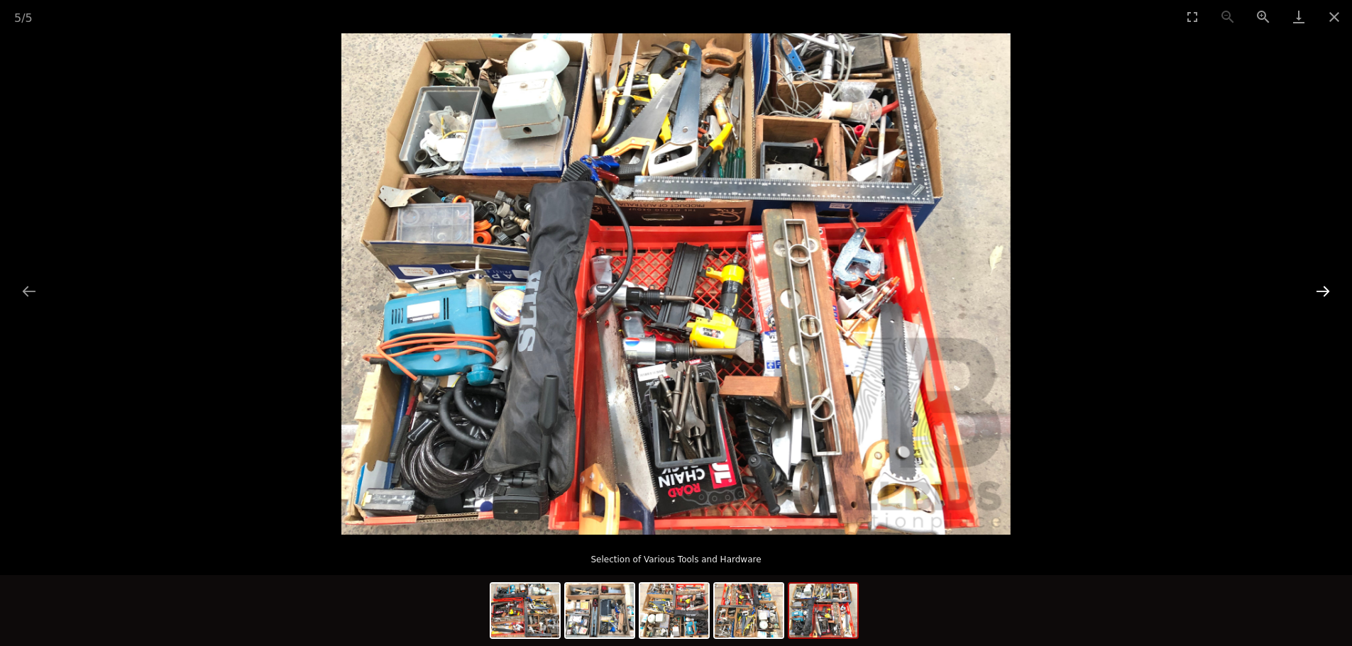
click at [1323, 292] on button "Next slide" at bounding box center [1323, 291] width 30 height 28
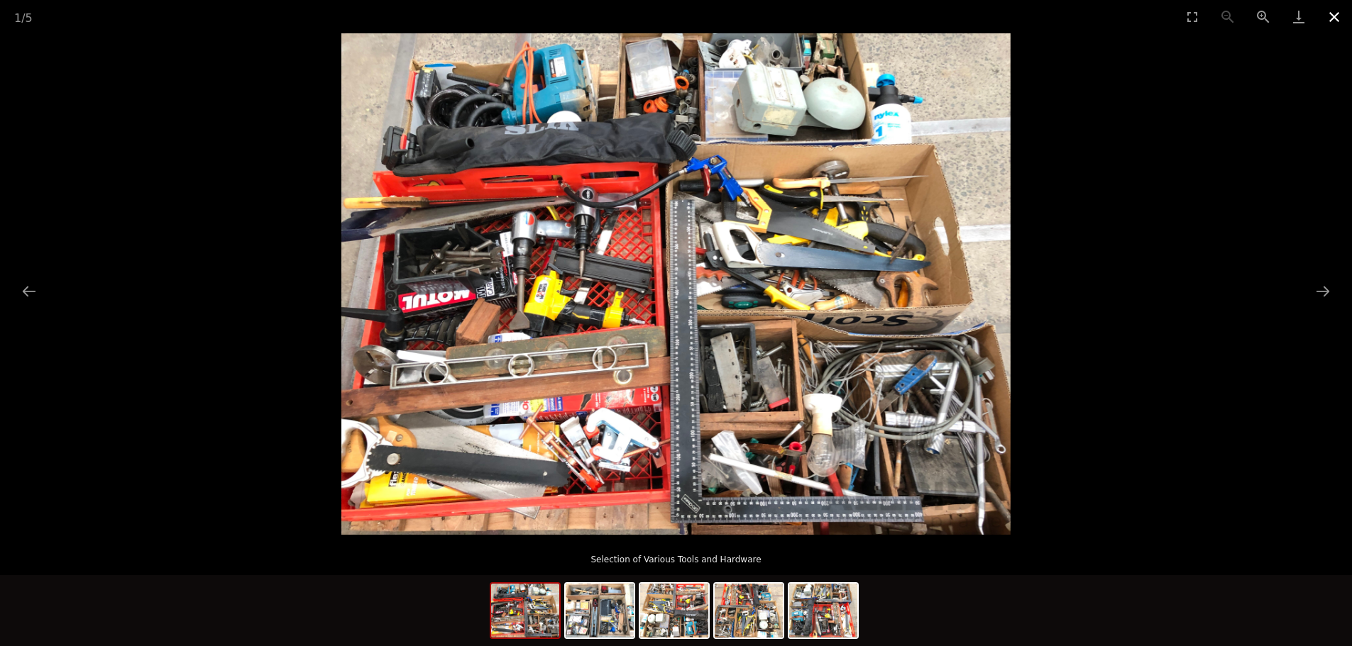
click at [1331, 18] on button "Close gallery" at bounding box center [1333, 16] width 35 height 33
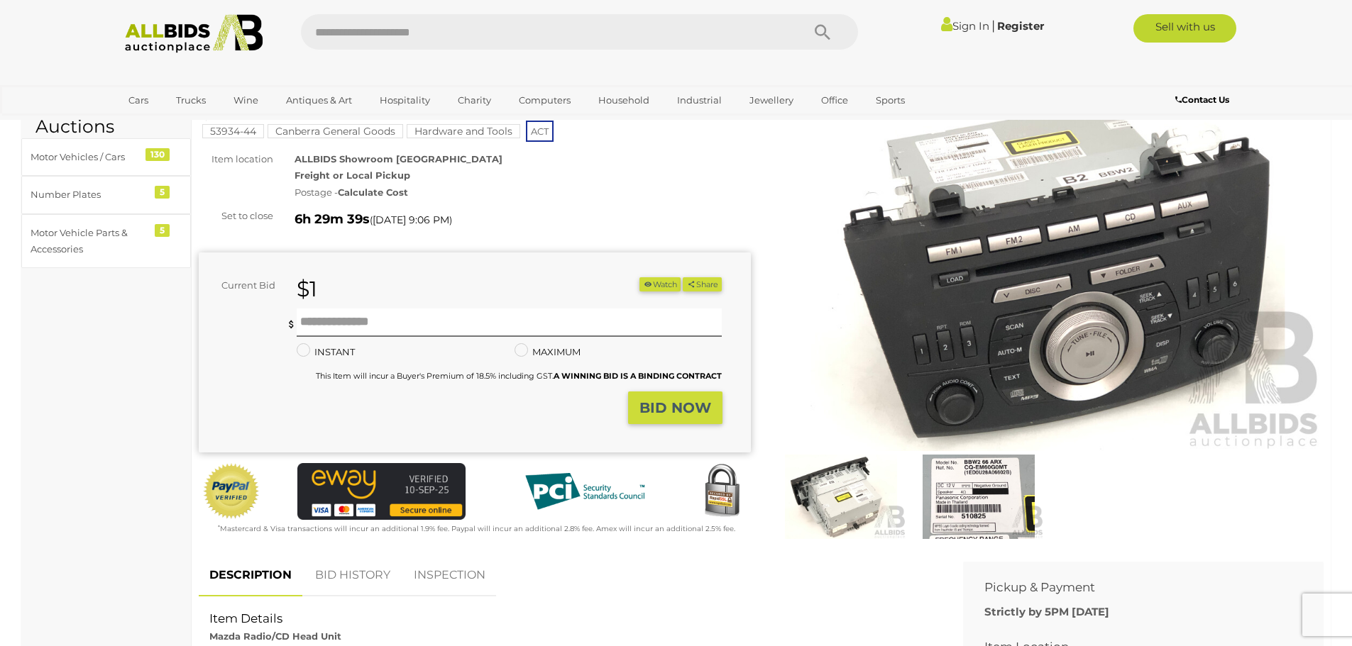
scroll to position [71, 0]
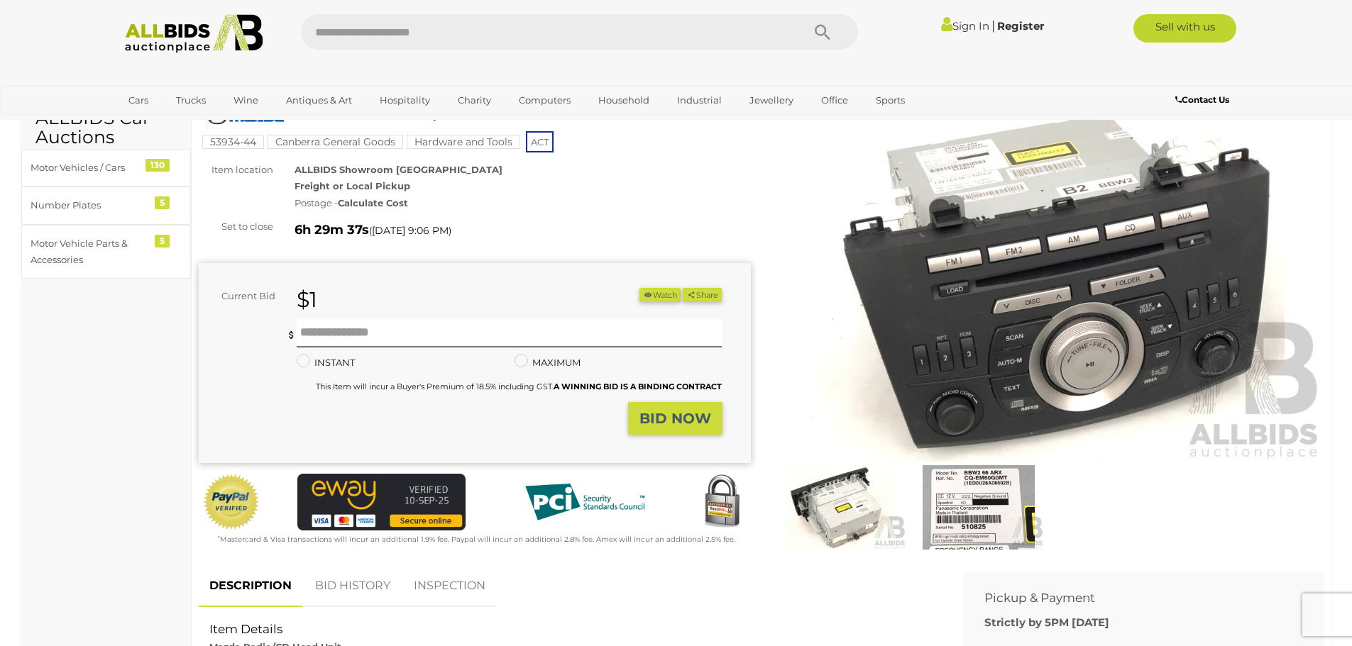
click at [974, 531] on img at bounding box center [978, 508] width 131 height 84
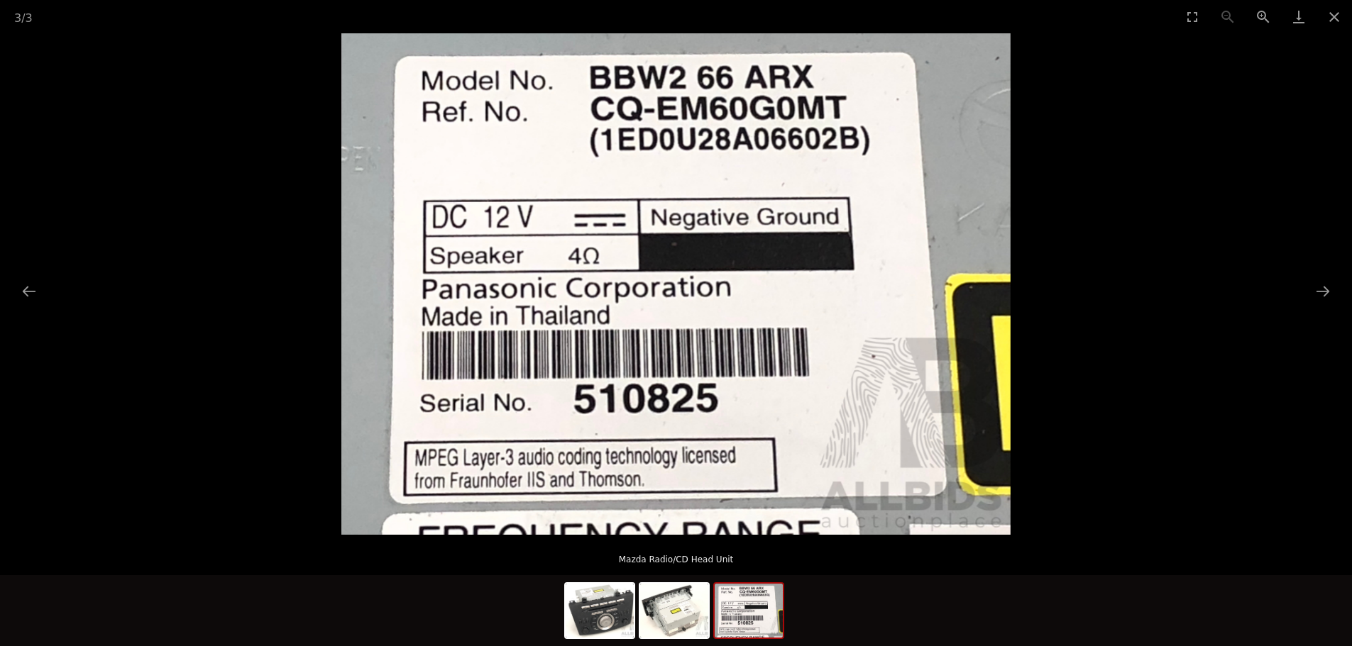
scroll to position [142, 0]
click at [1333, 13] on button "Close gallery" at bounding box center [1333, 16] width 35 height 33
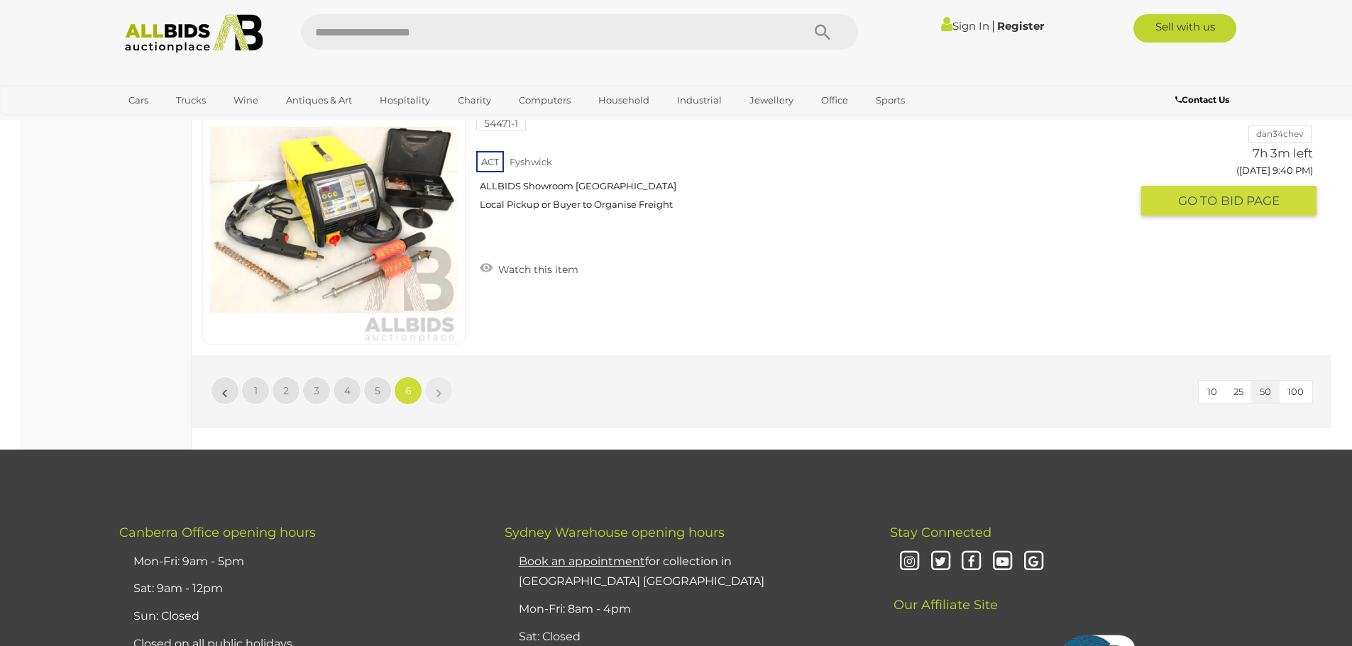
scroll to position [2546, 0]
